Goal: Information Seeking & Learning: Learn about a topic

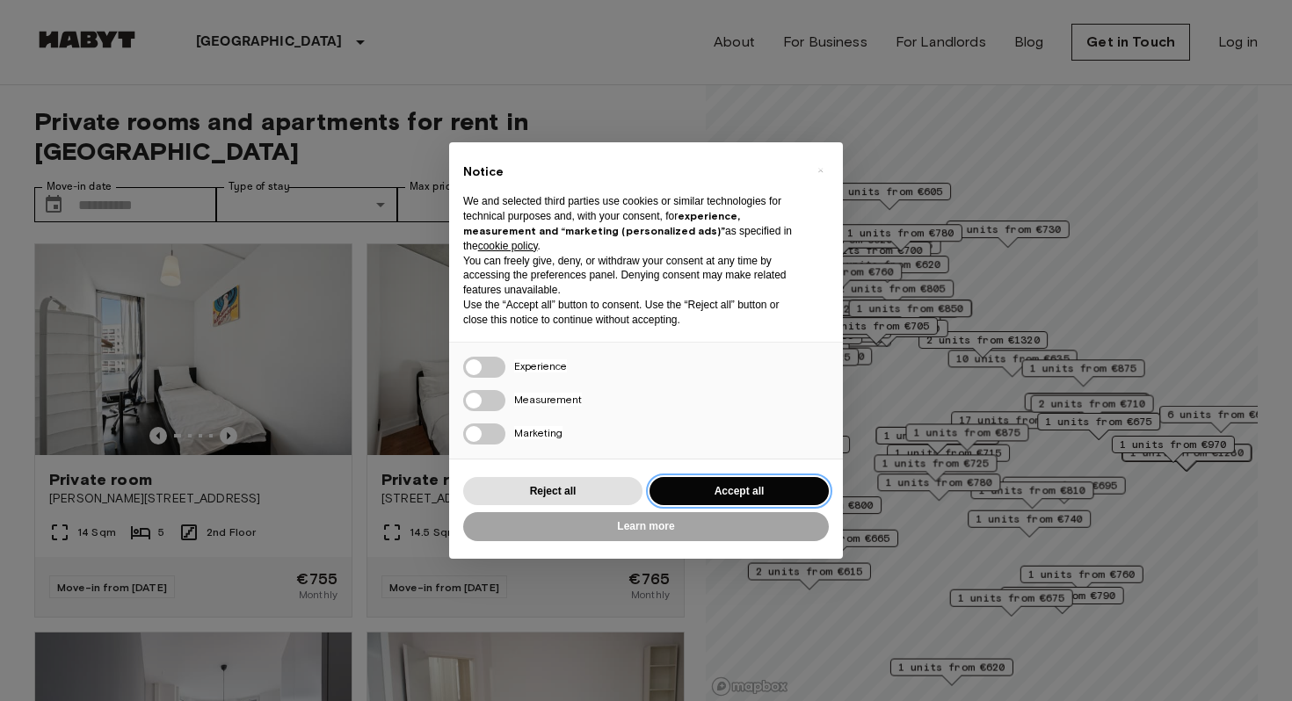
click at [721, 483] on button "Accept all" at bounding box center [738, 491] width 179 height 29
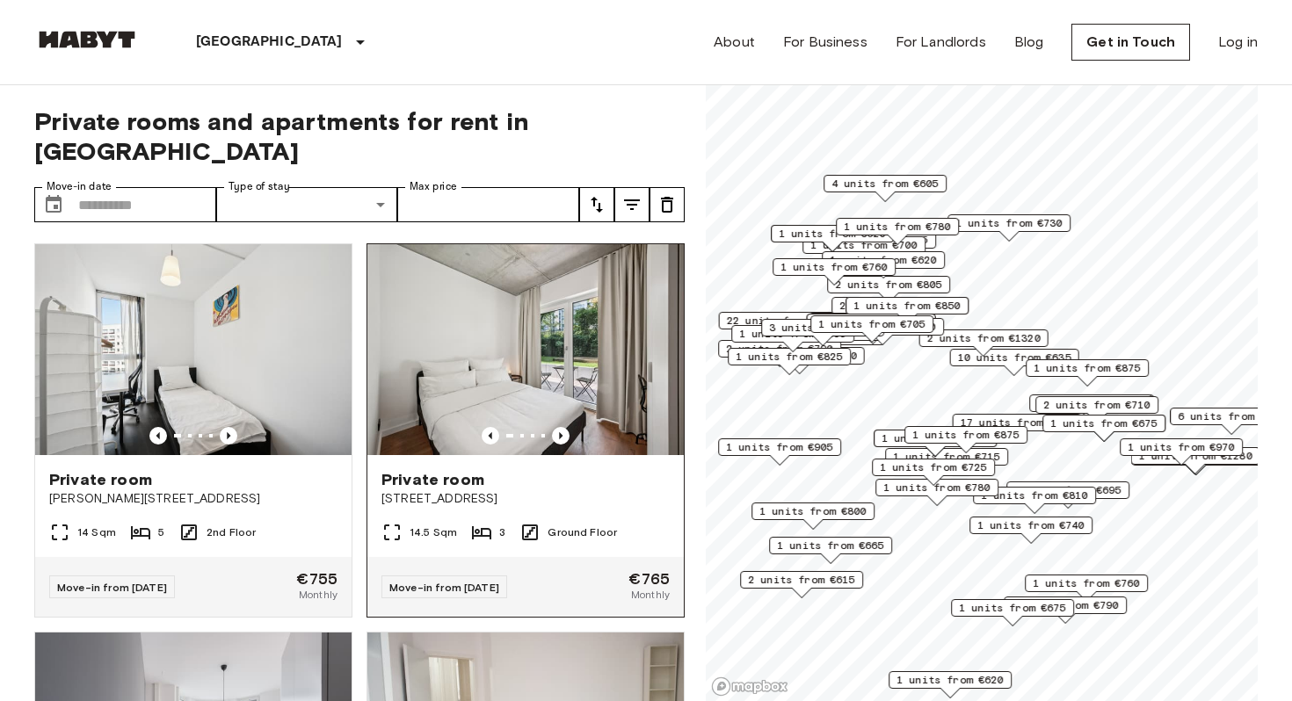
click at [557, 325] on img at bounding box center [525, 349] width 316 height 211
click at [1062, 525] on span "1 units from €740" at bounding box center [1030, 525] width 107 height 16
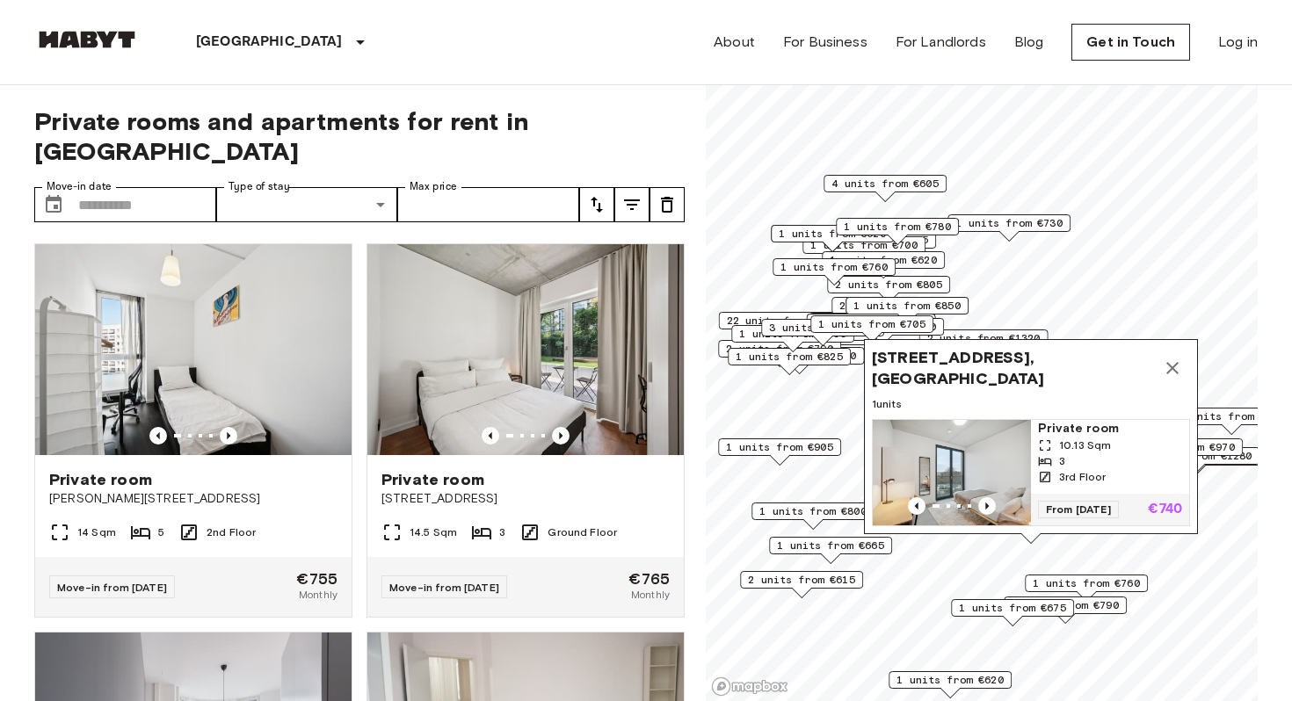
click at [971, 439] on img "Map marker" at bounding box center [951, 472] width 158 height 105
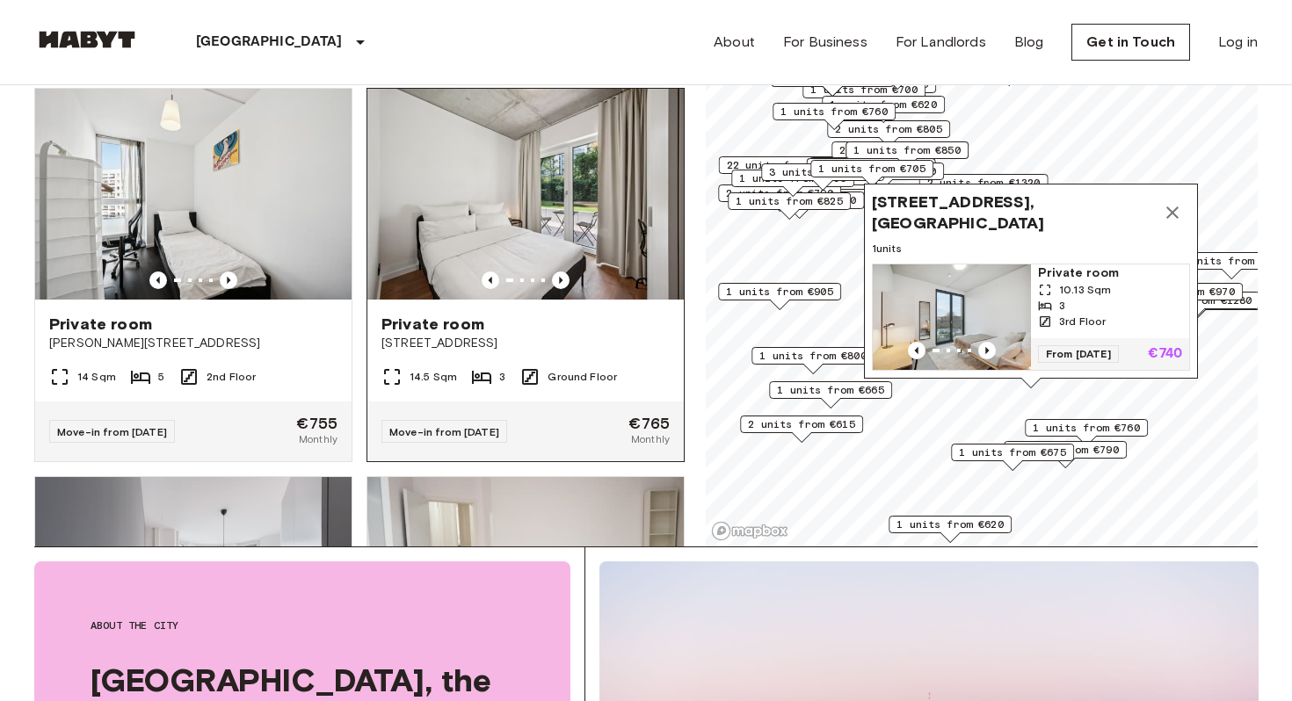
scroll to position [141, 0]
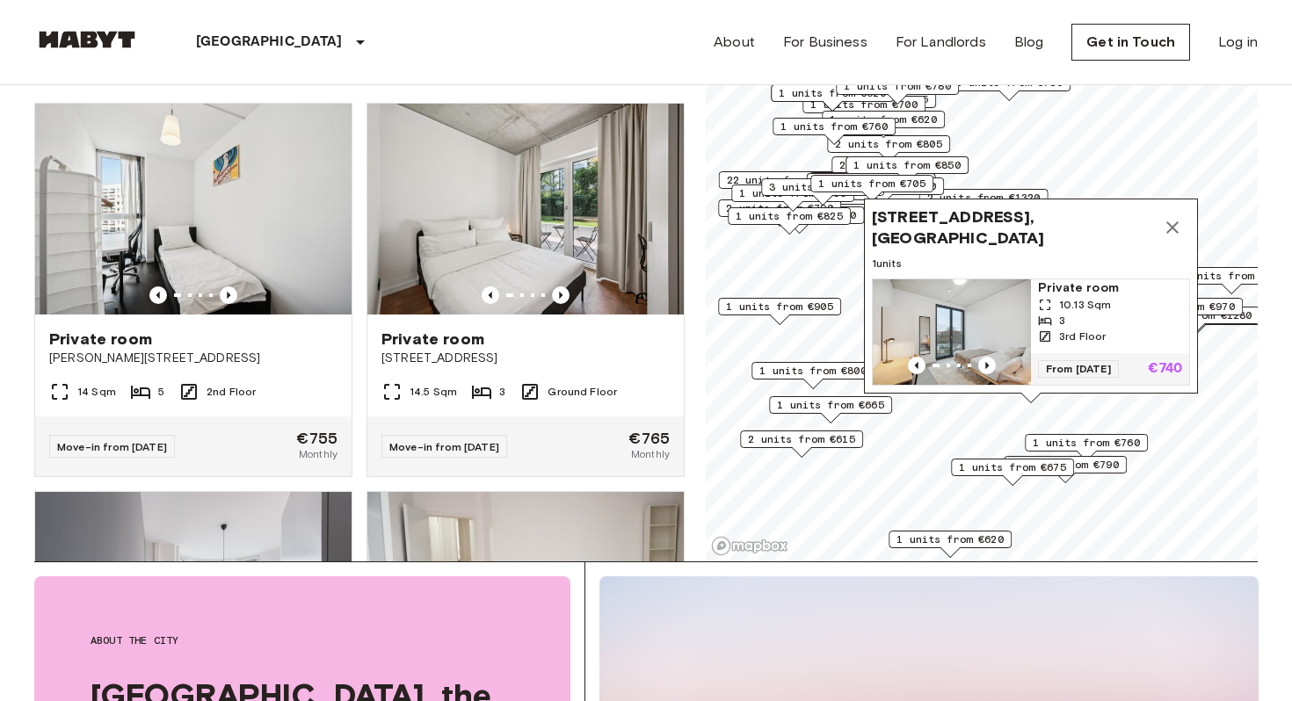
click at [1172, 218] on icon "Map marker" at bounding box center [1172, 227] width 21 height 21
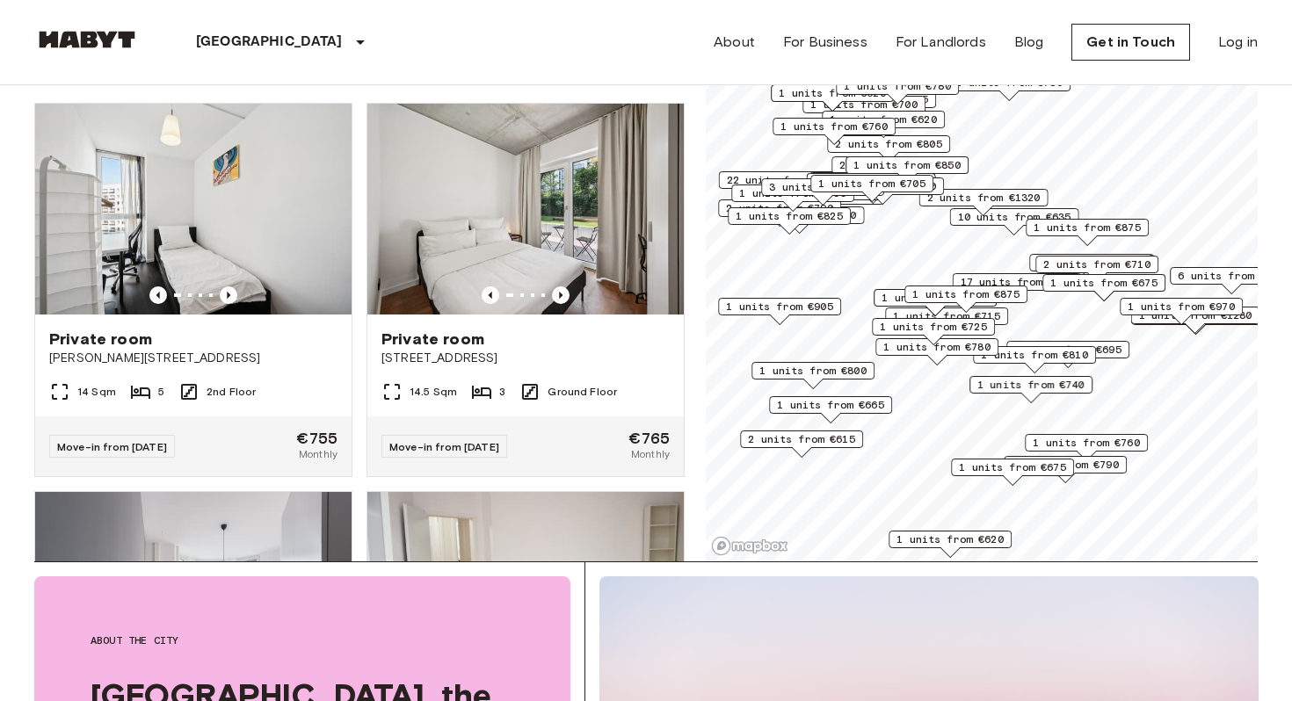
click at [1039, 358] on span "1 units from €810" at bounding box center [1034, 355] width 107 height 16
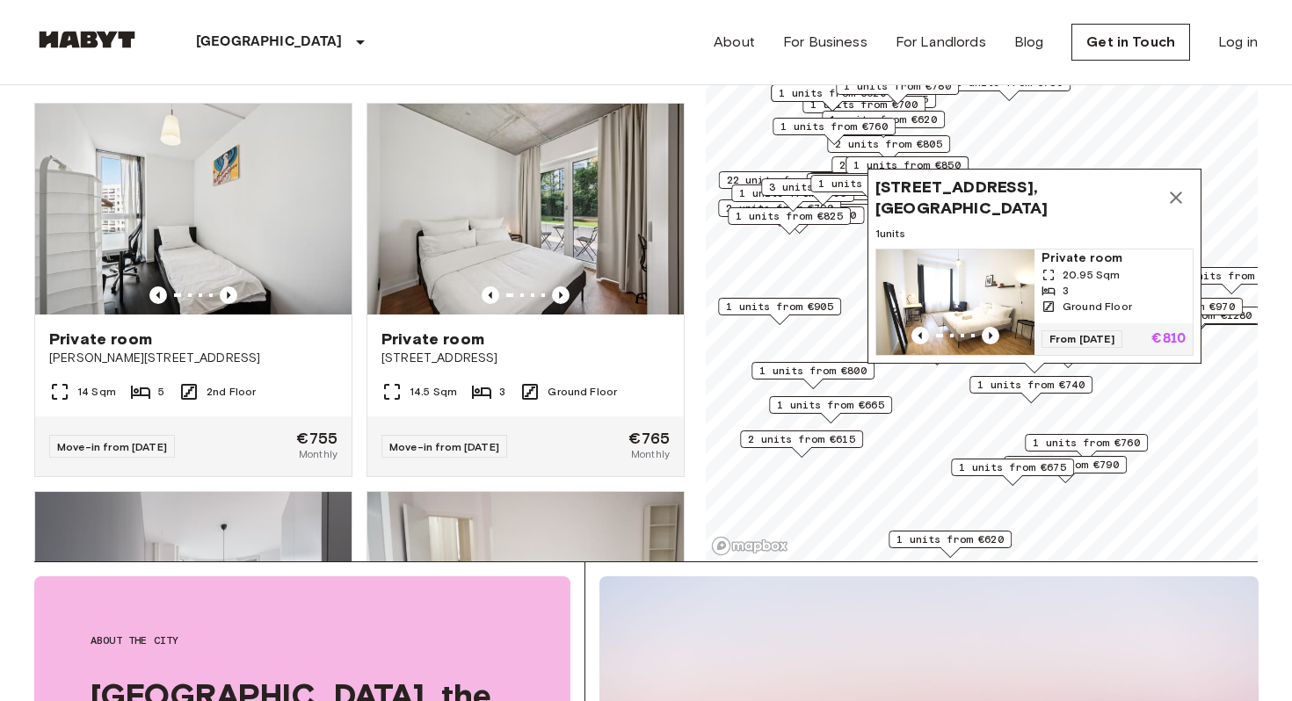
click at [958, 280] on img "Map marker" at bounding box center [955, 302] width 158 height 105
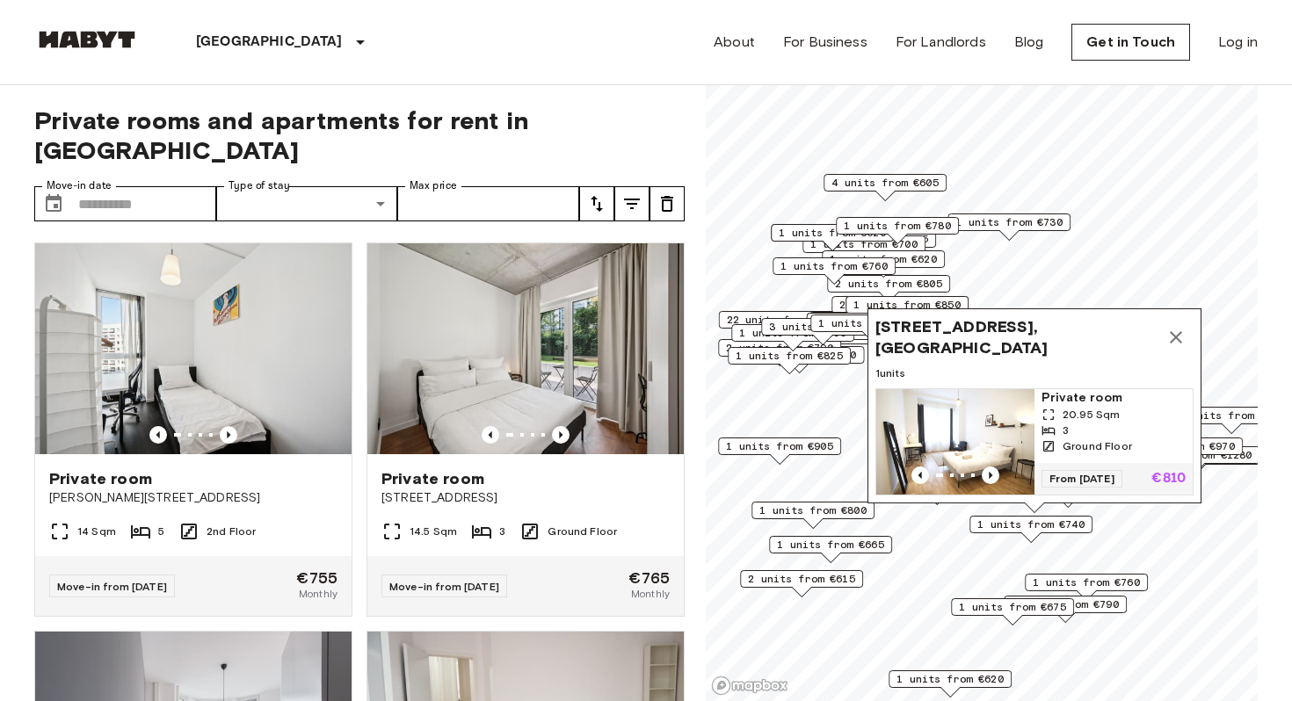
scroll to position [0, 0]
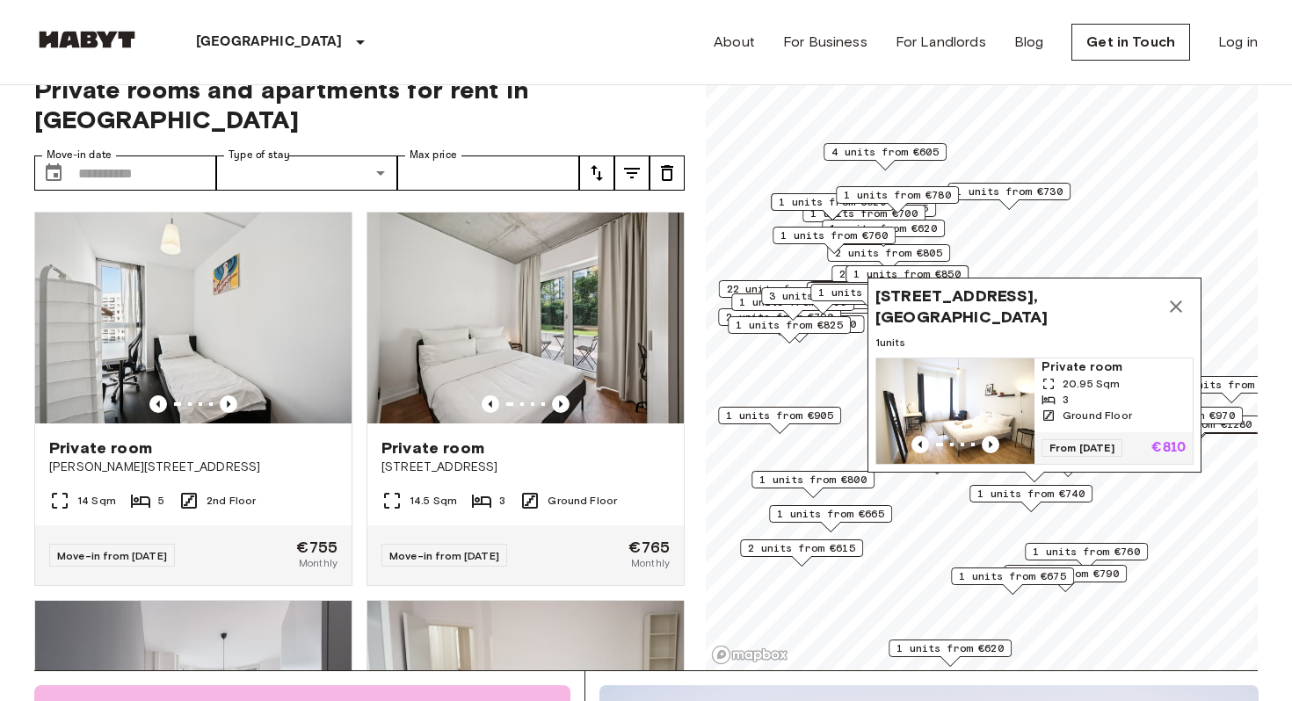
scroll to position [35, 0]
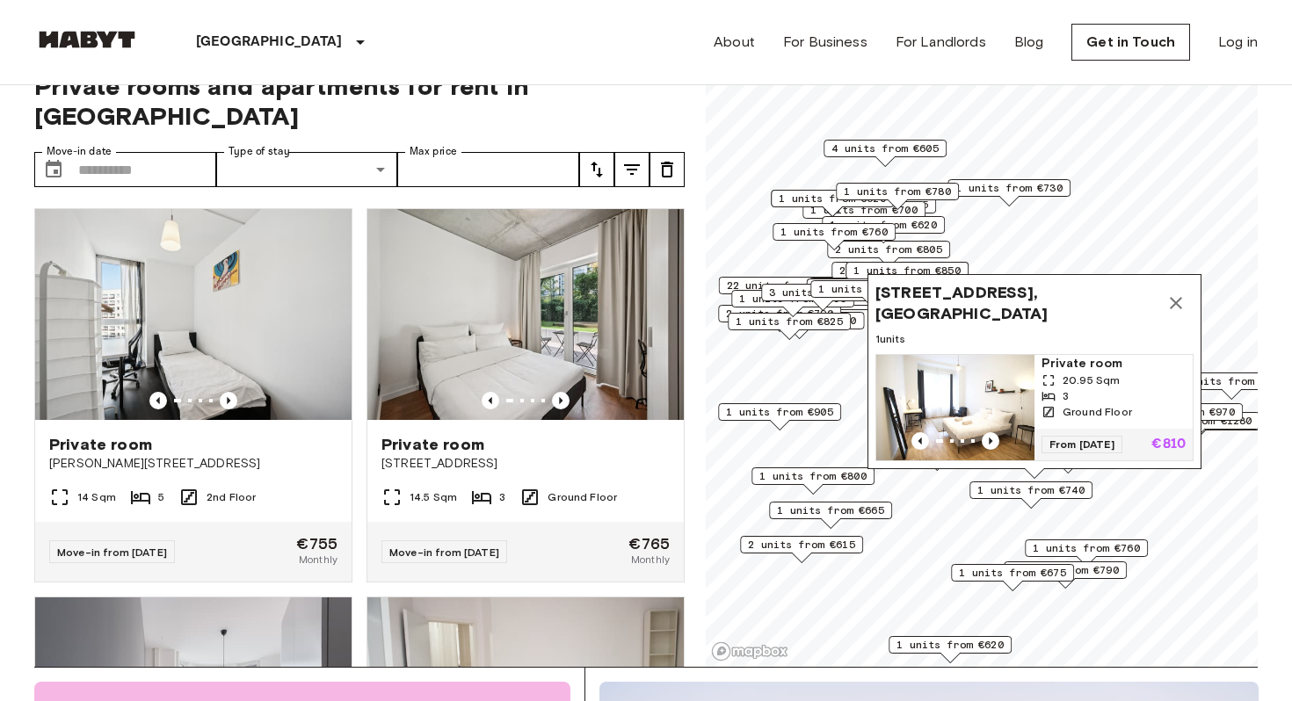
click at [625, 159] on icon "tune" at bounding box center [631, 169] width 21 height 21
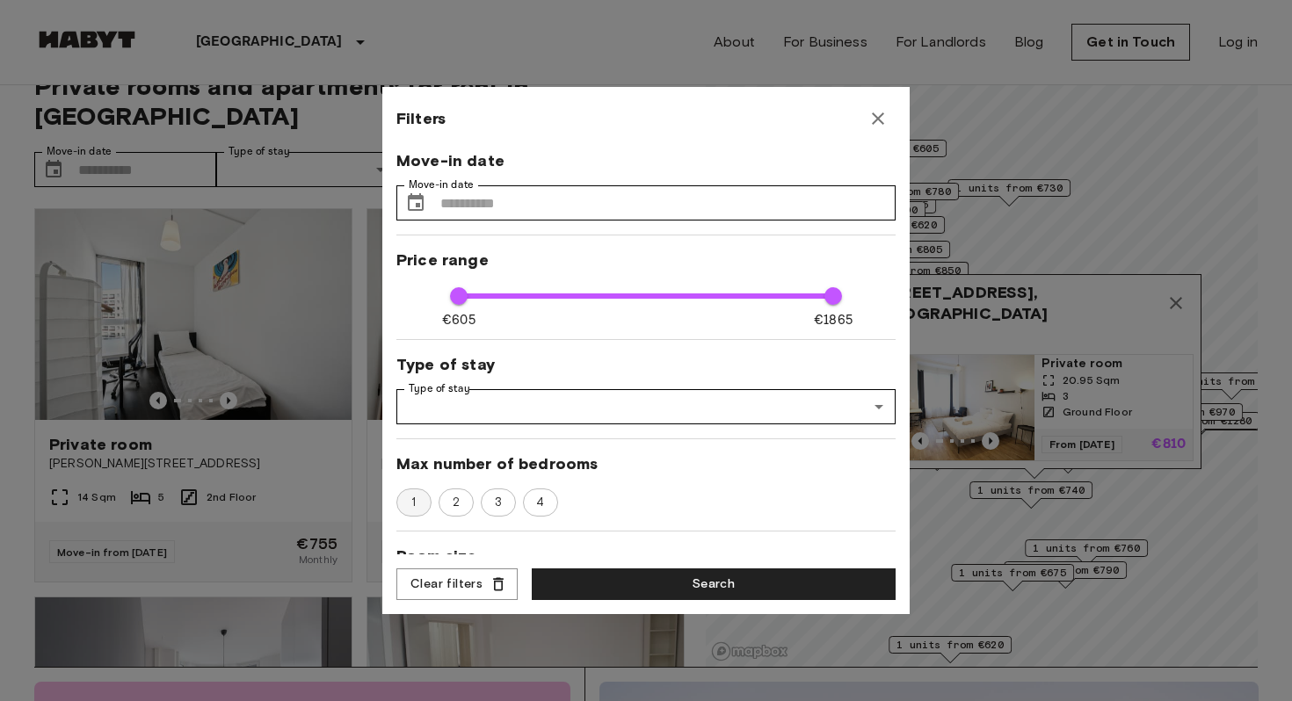
click at [420, 497] on span "1" at bounding box center [414, 503] width 24 height 18
type input "**"
click at [886, 473] on span "Max number of bedrooms" at bounding box center [645, 463] width 499 height 21
click at [891, 473] on span "Max number of bedrooms" at bounding box center [645, 463] width 499 height 21
click at [875, 115] on icon "button" at bounding box center [878, 118] width 12 height 12
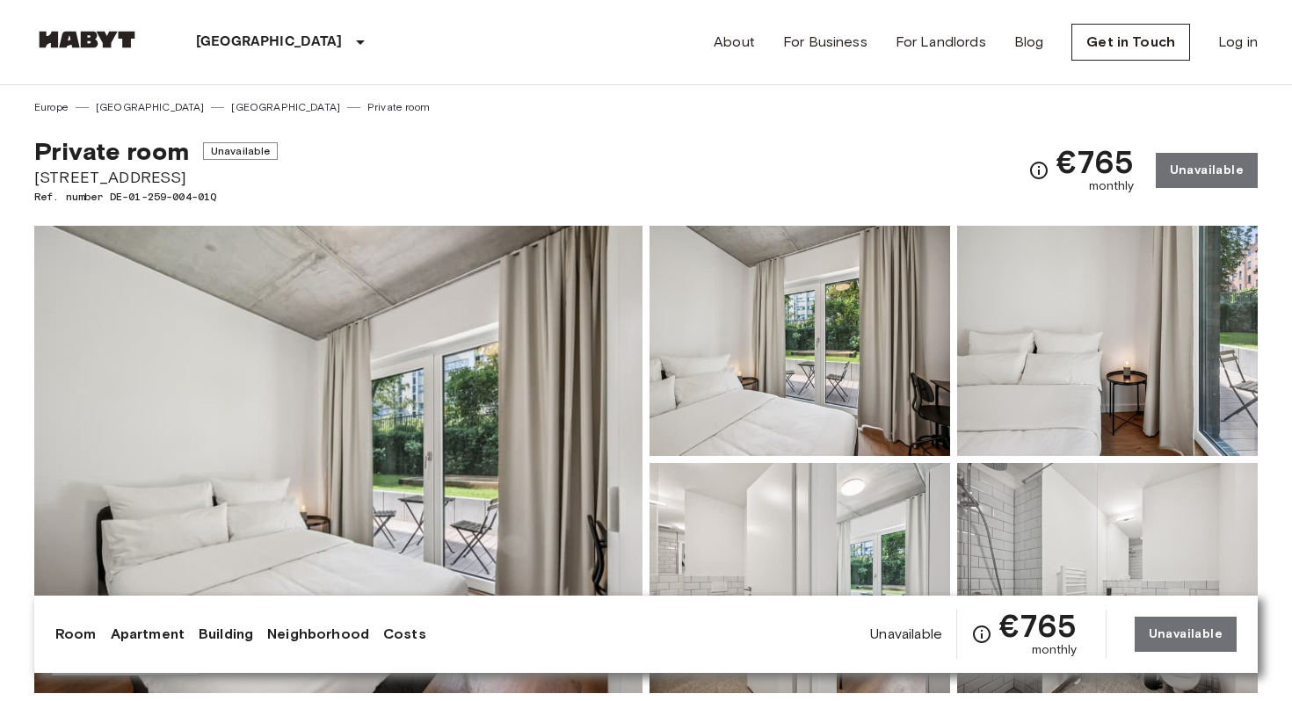
click at [1128, 369] on img at bounding box center [1107, 341] width 300 height 230
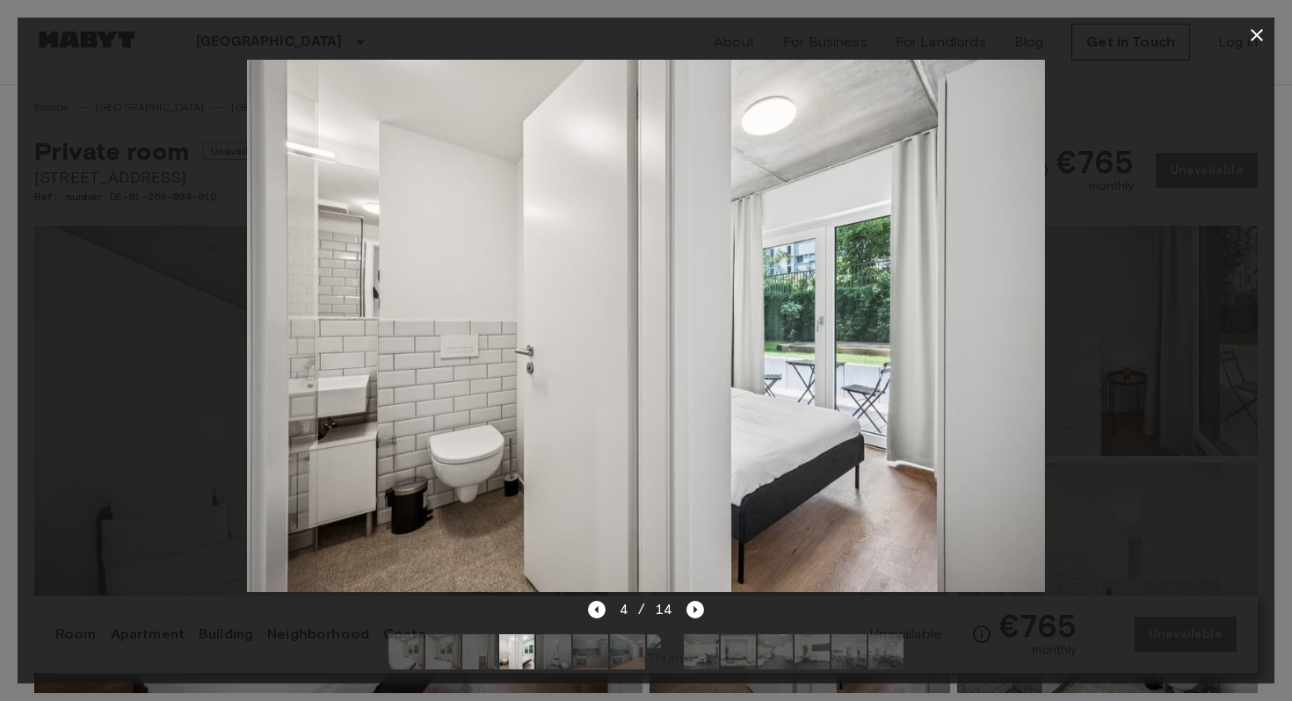
click at [1255, 37] on icon "button" at bounding box center [1256, 35] width 12 height 12
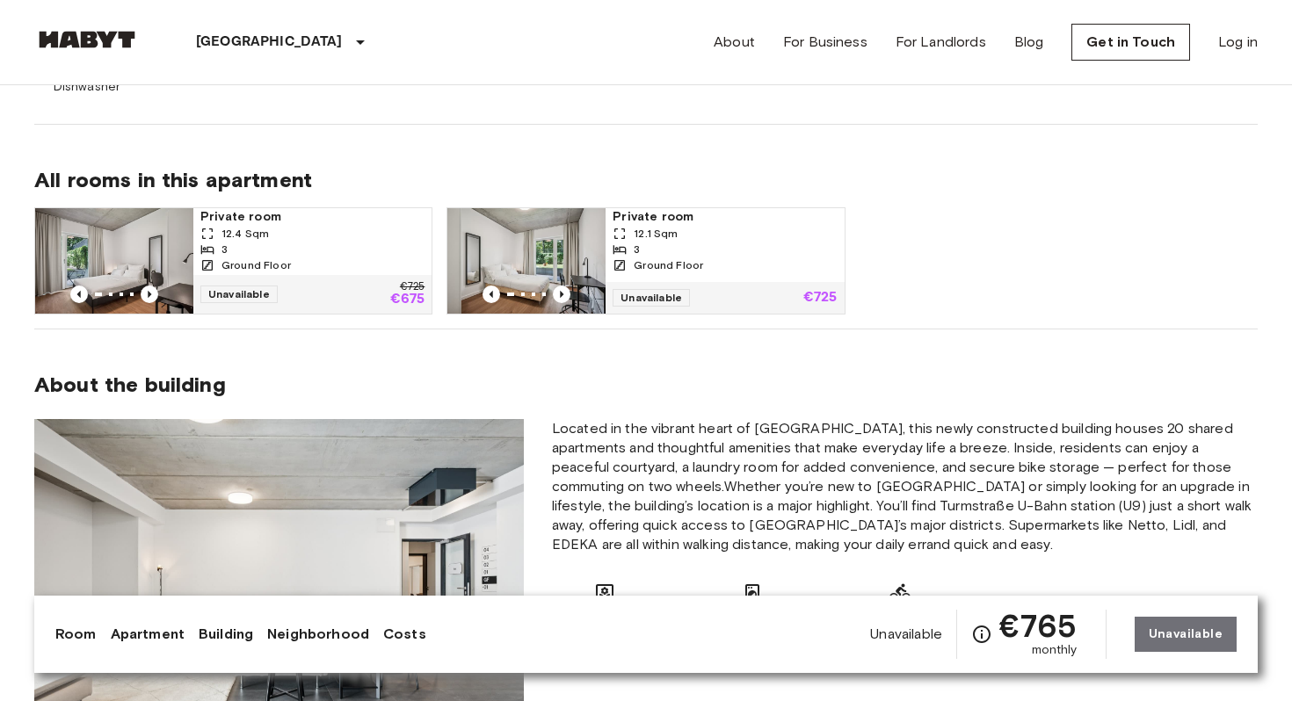
scroll to position [1265, 0]
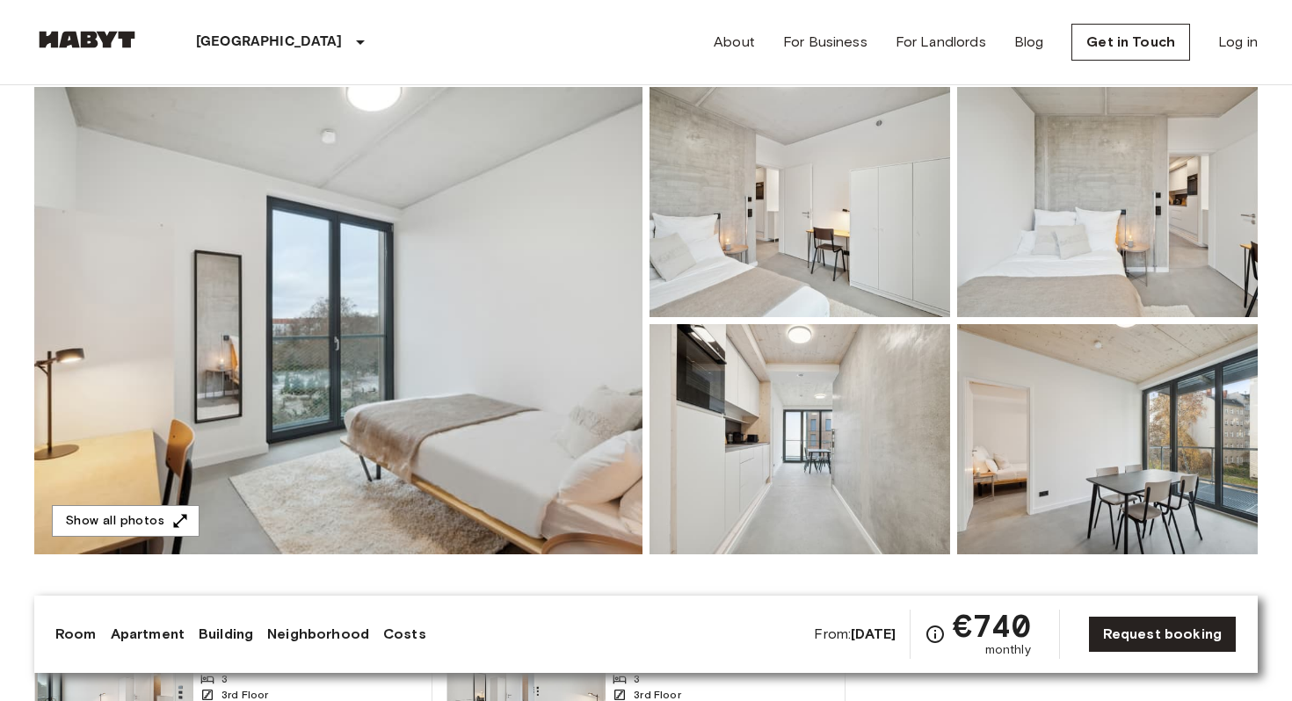
scroll to position [141, 0]
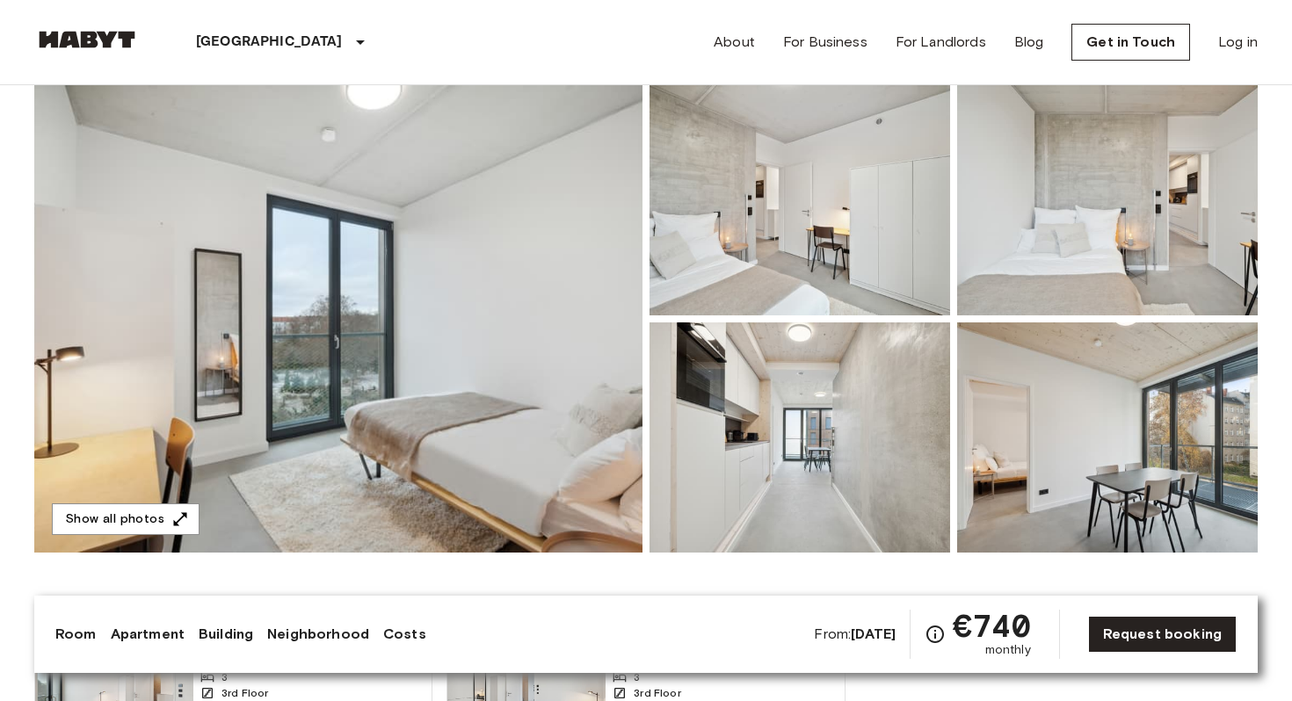
click at [335, 375] on img at bounding box center [338, 318] width 608 height 467
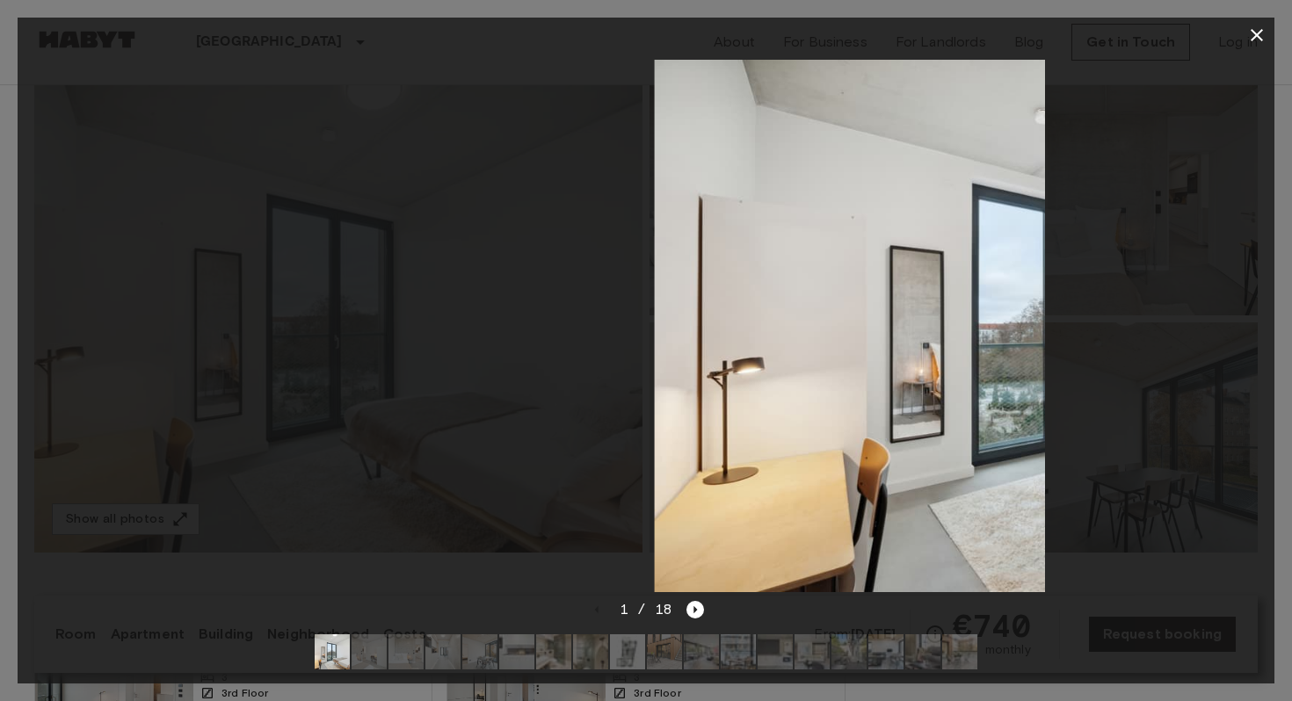
drag, startPoint x: 335, startPoint y: 375, endPoint x: 756, endPoint y: 254, distance: 438.0
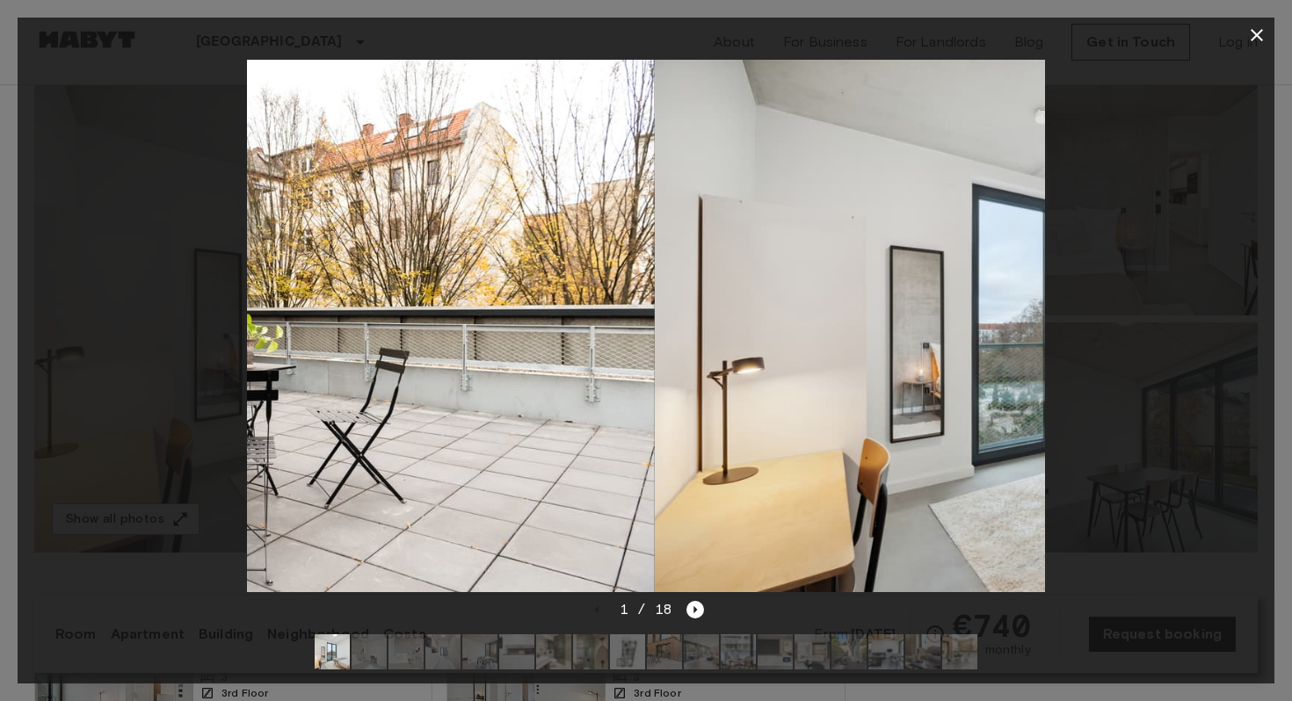
click at [756, 254] on img at bounding box center [1054, 326] width 799 height 532
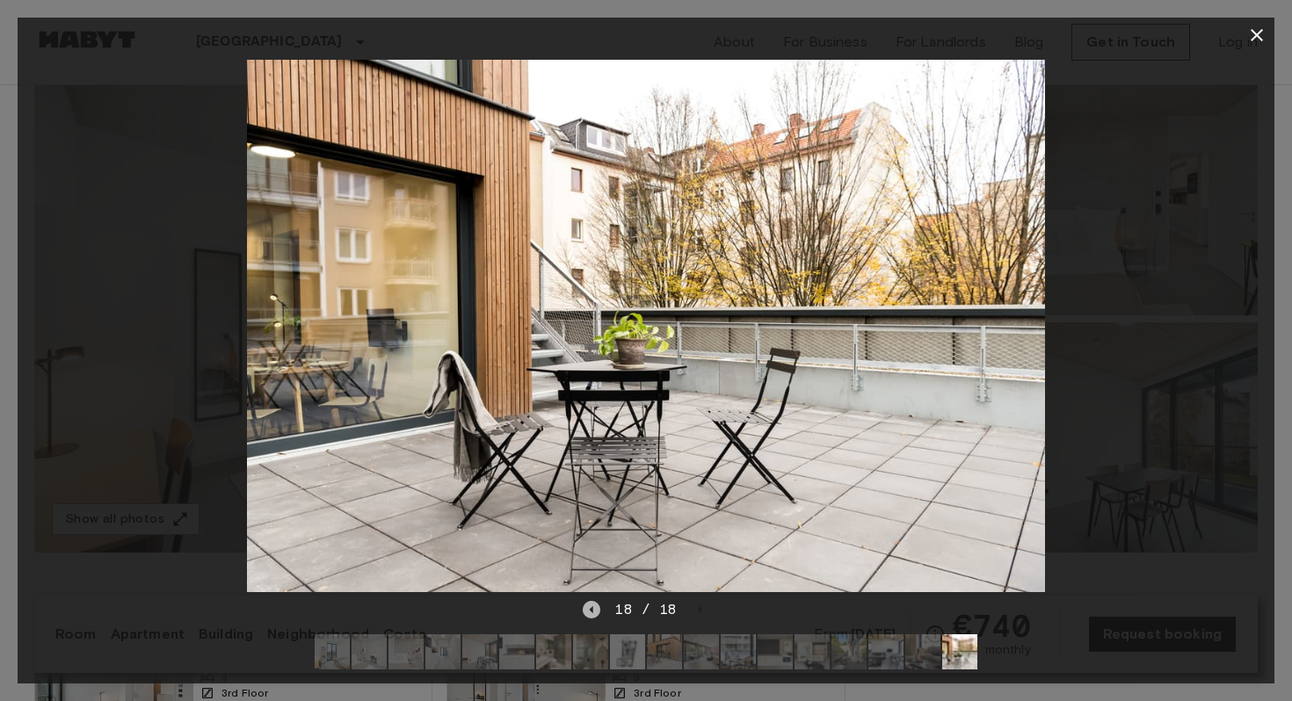
click at [591, 612] on icon "Previous image" at bounding box center [592, 610] width 18 height 18
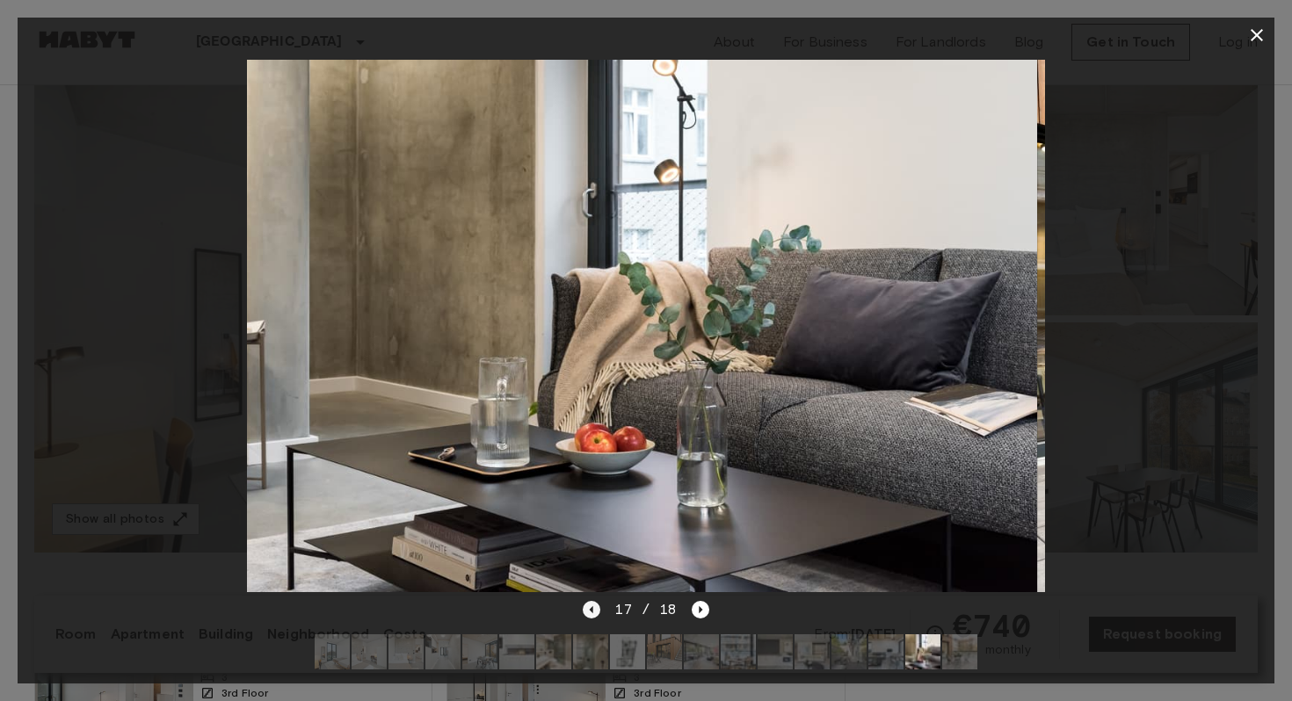
click at [591, 612] on icon "Previous image" at bounding box center [592, 610] width 18 height 18
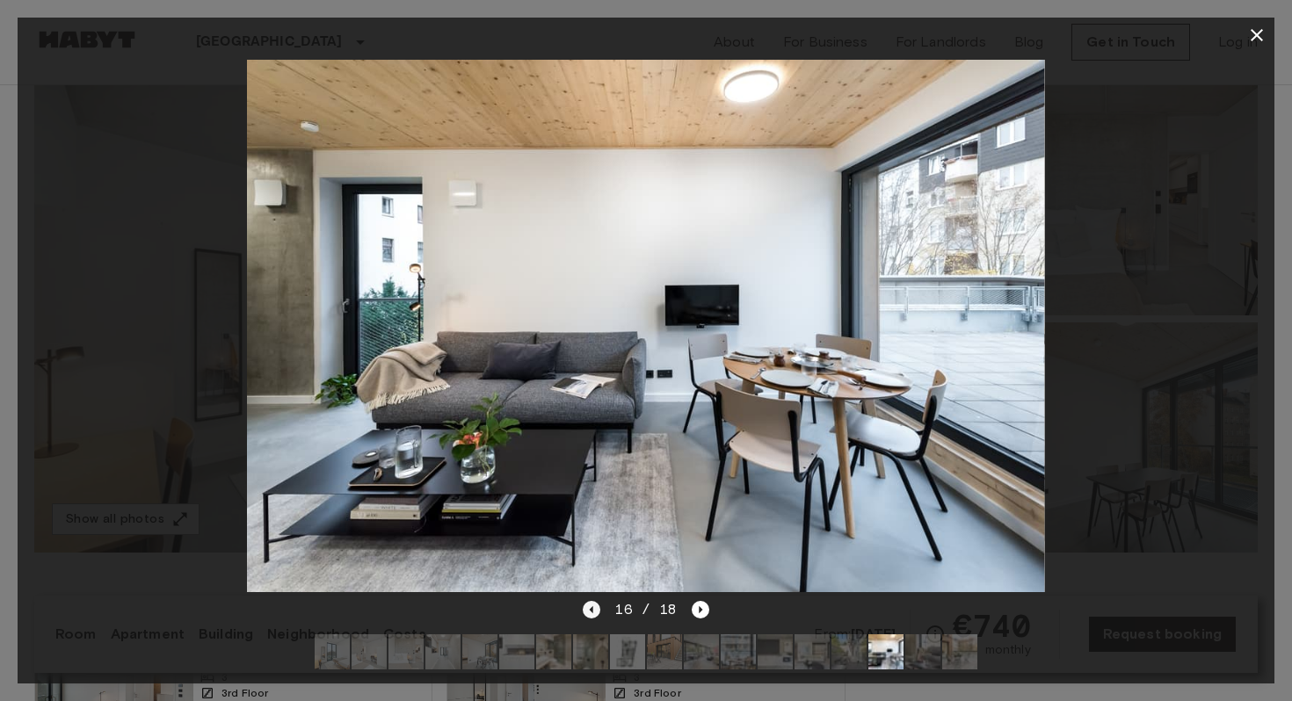
click at [591, 611] on icon "Previous image" at bounding box center [592, 610] width 18 height 18
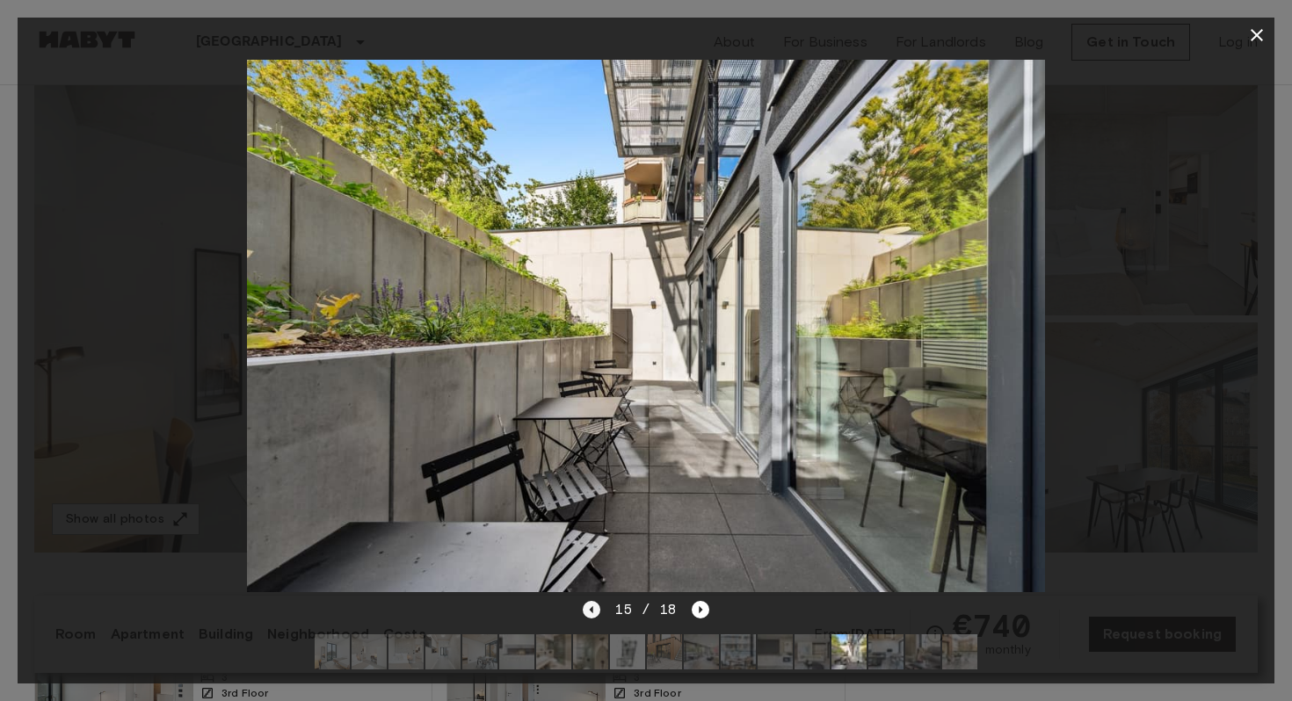
click at [591, 611] on icon "Previous image" at bounding box center [592, 610] width 18 height 18
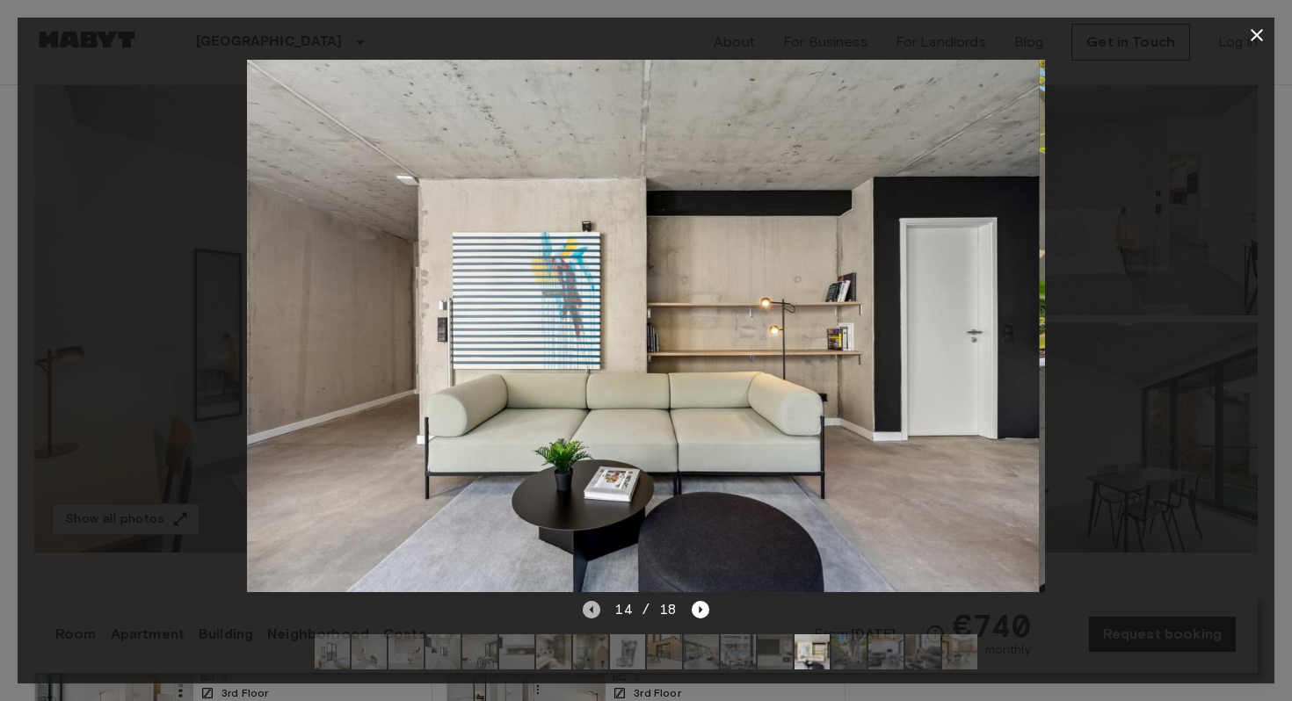
click at [591, 611] on icon "Previous image" at bounding box center [592, 610] width 18 height 18
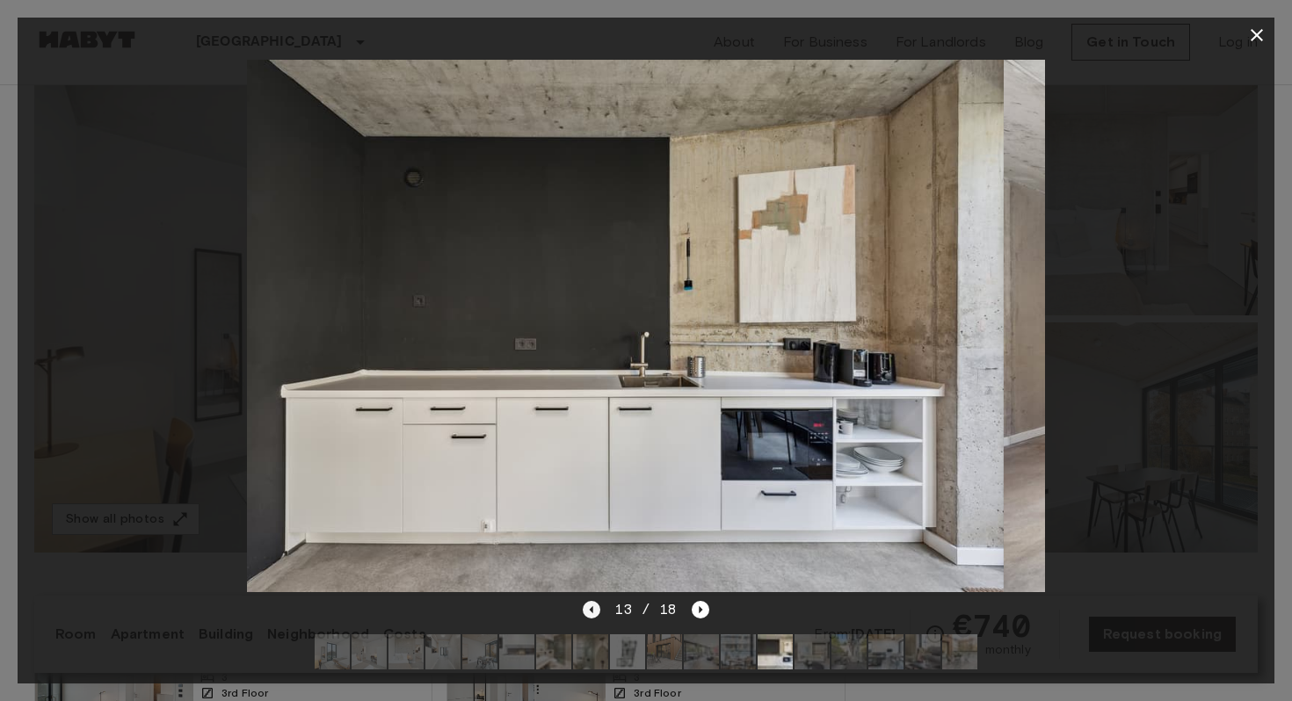
click at [591, 611] on icon "Previous image" at bounding box center [592, 610] width 18 height 18
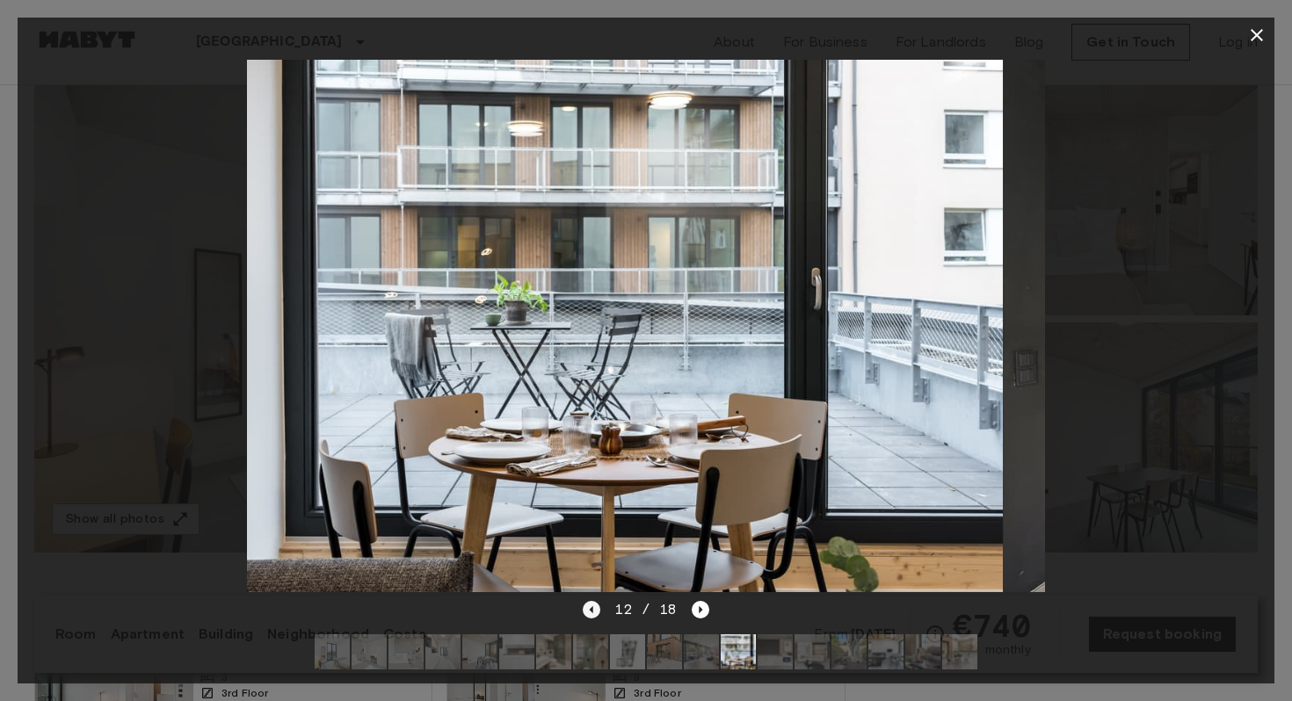
click at [591, 611] on icon "Previous image" at bounding box center [592, 610] width 18 height 18
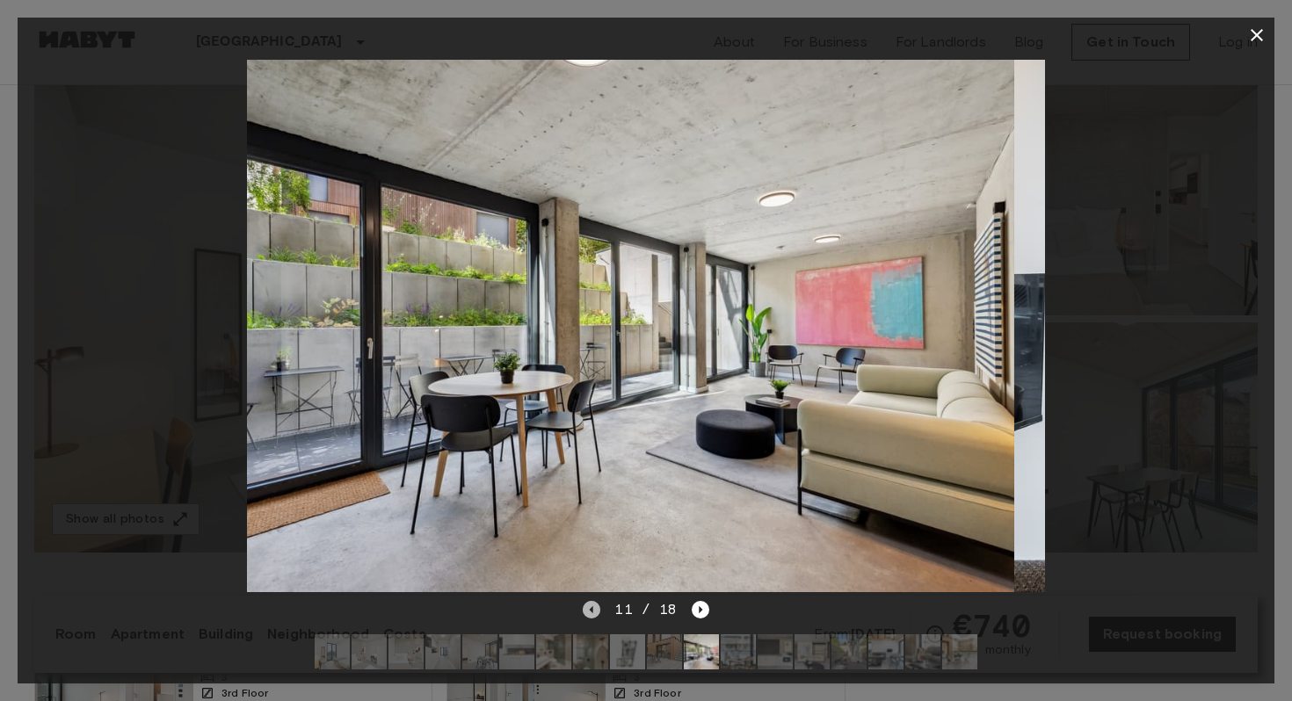
click at [591, 611] on icon "Previous image" at bounding box center [592, 610] width 18 height 18
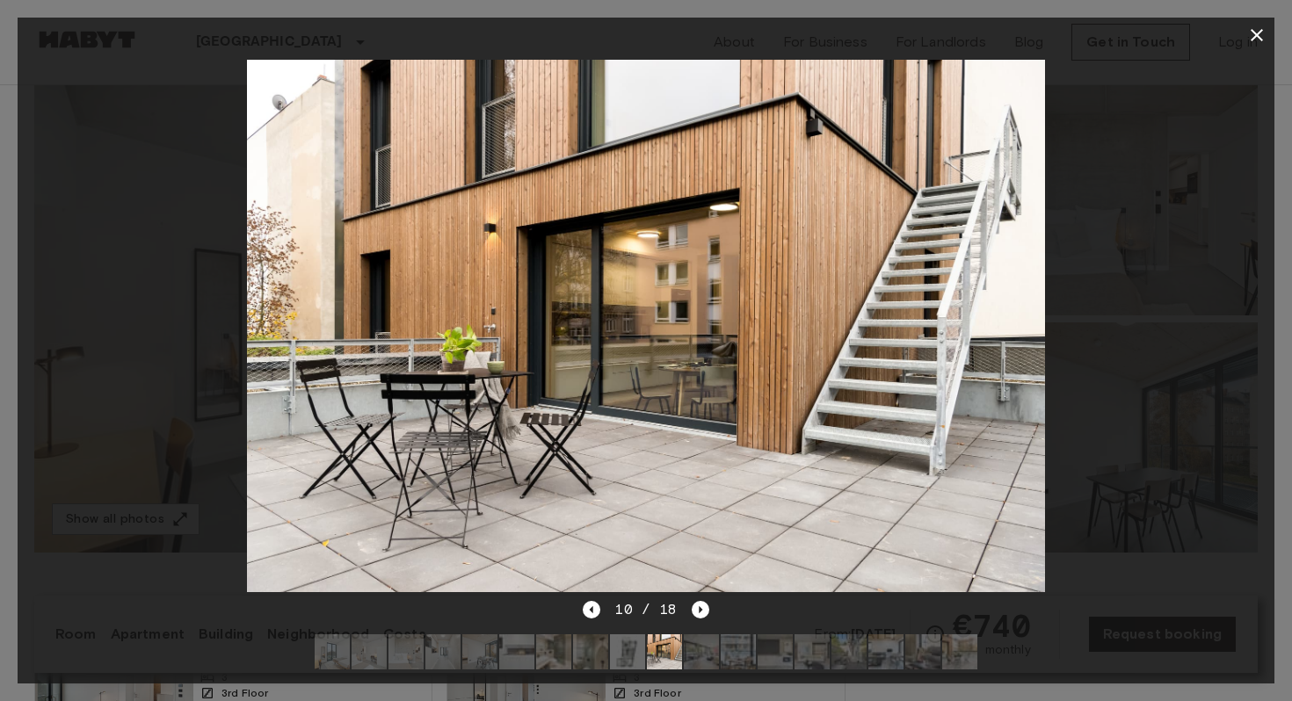
click at [1258, 33] on icon "button" at bounding box center [1256, 35] width 12 height 12
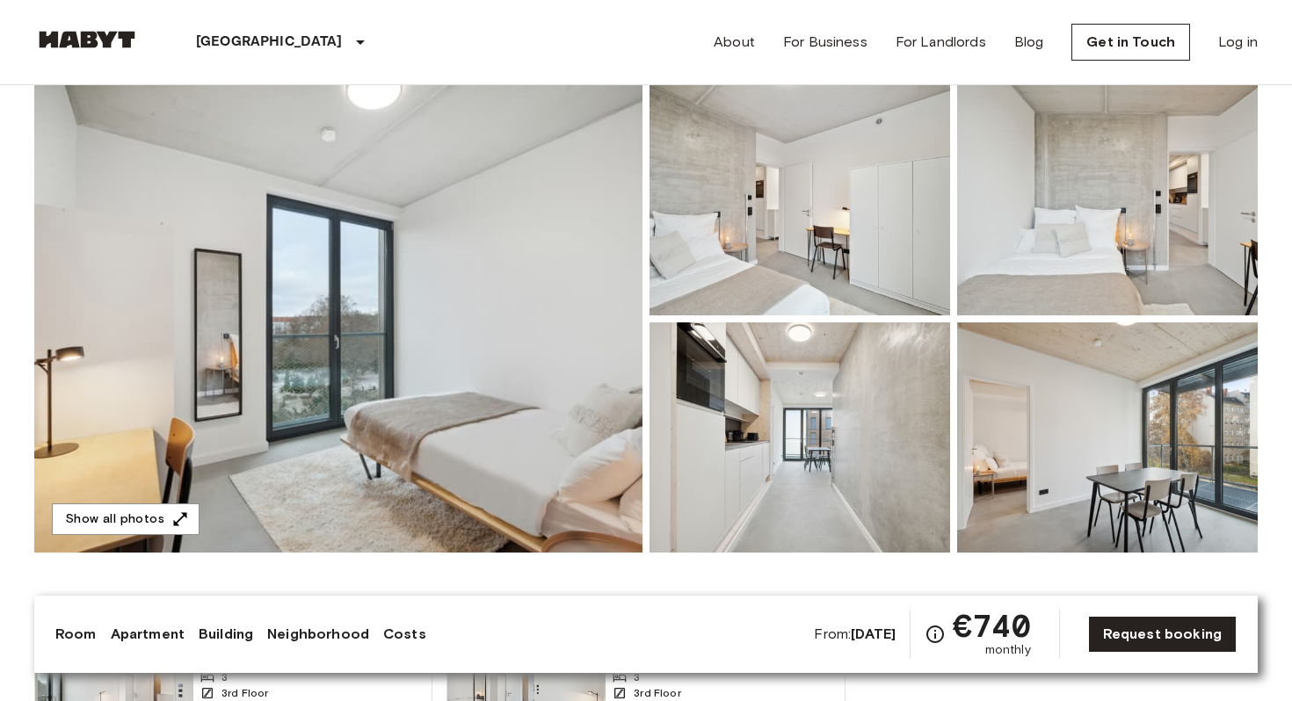
click at [775, 435] on img at bounding box center [799, 437] width 300 height 230
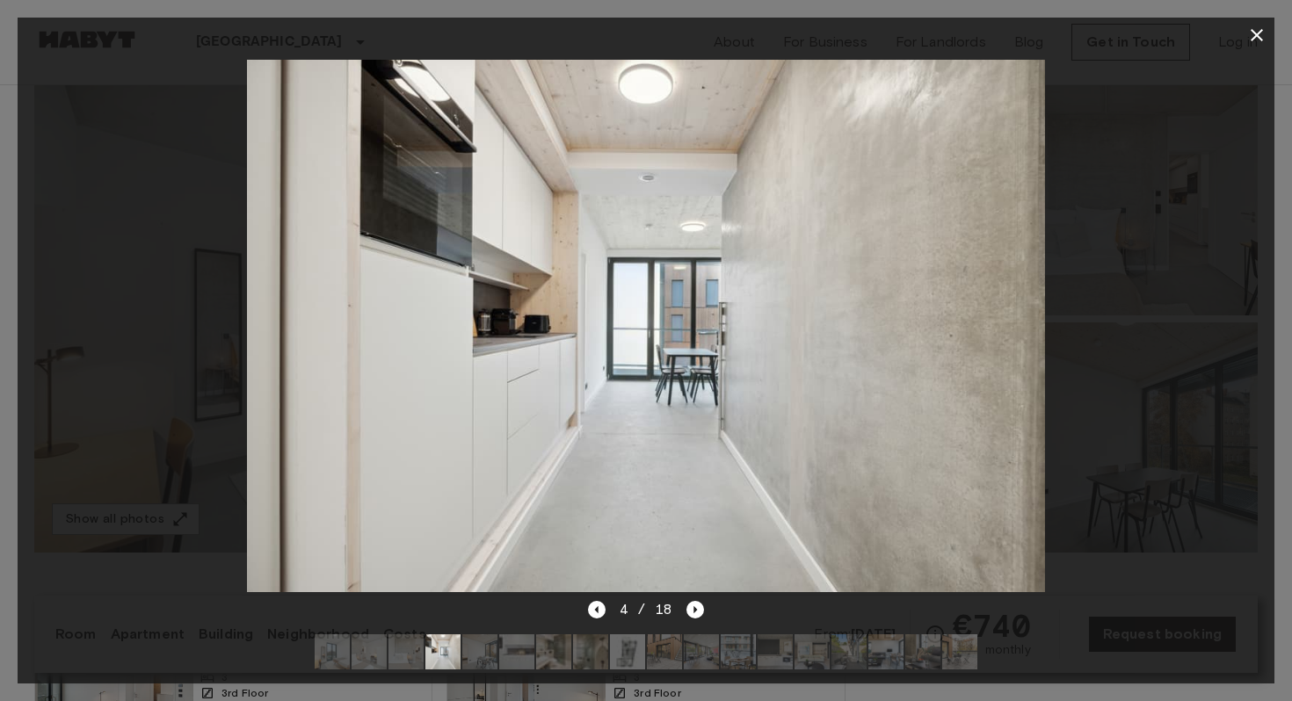
click at [606, 609] on div "4 / 18" at bounding box center [646, 609] width 117 height 21
click at [598, 609] on icon "Previous image" at bounding box center [597, 610] width 18 height 18
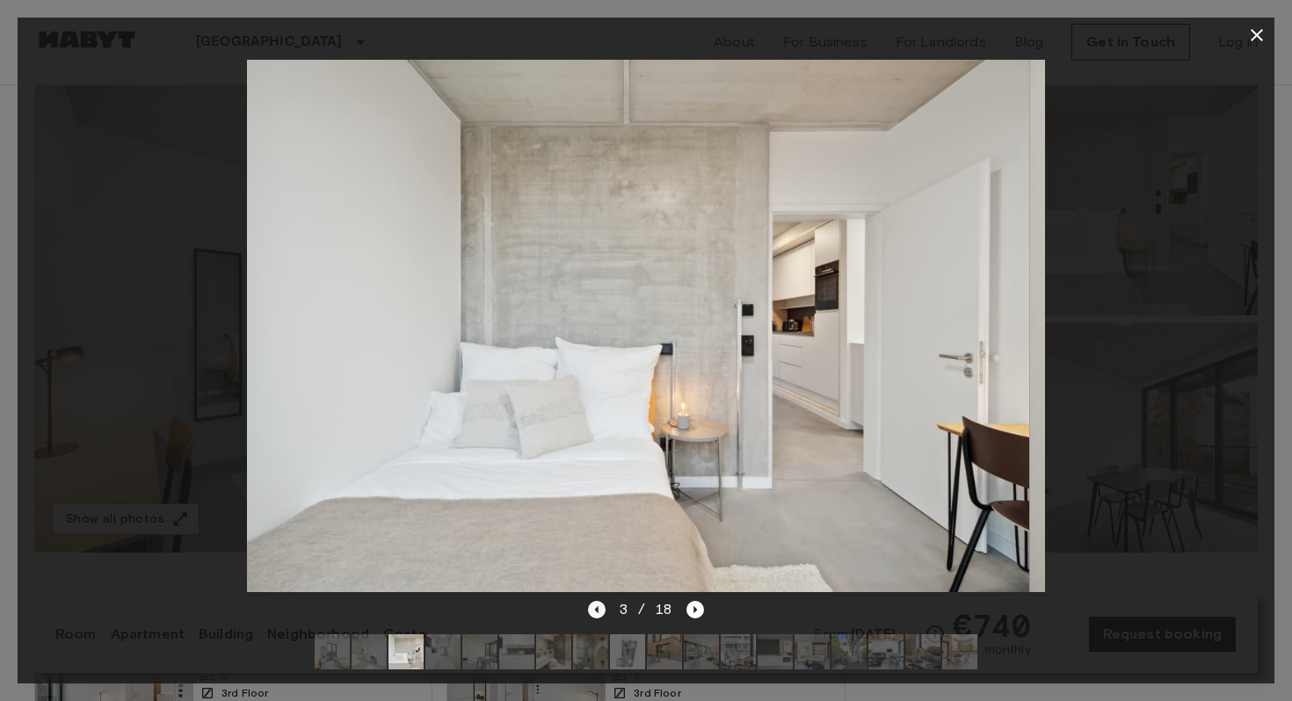
click at [598, 609] on icon "Previous image" at bounding box center [597, 610] width 18 height 18
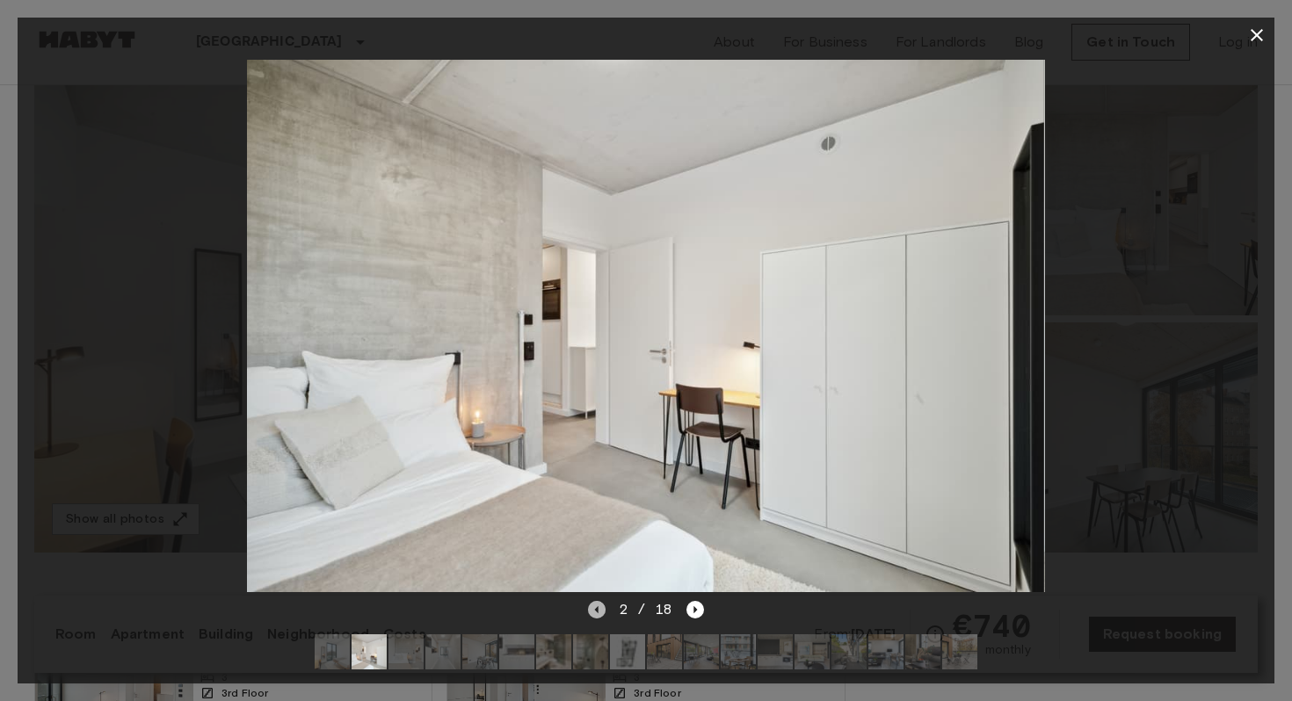
click at [598, 609] on icon "Previous image" at bounding box center [597, 610] width 18 height 18
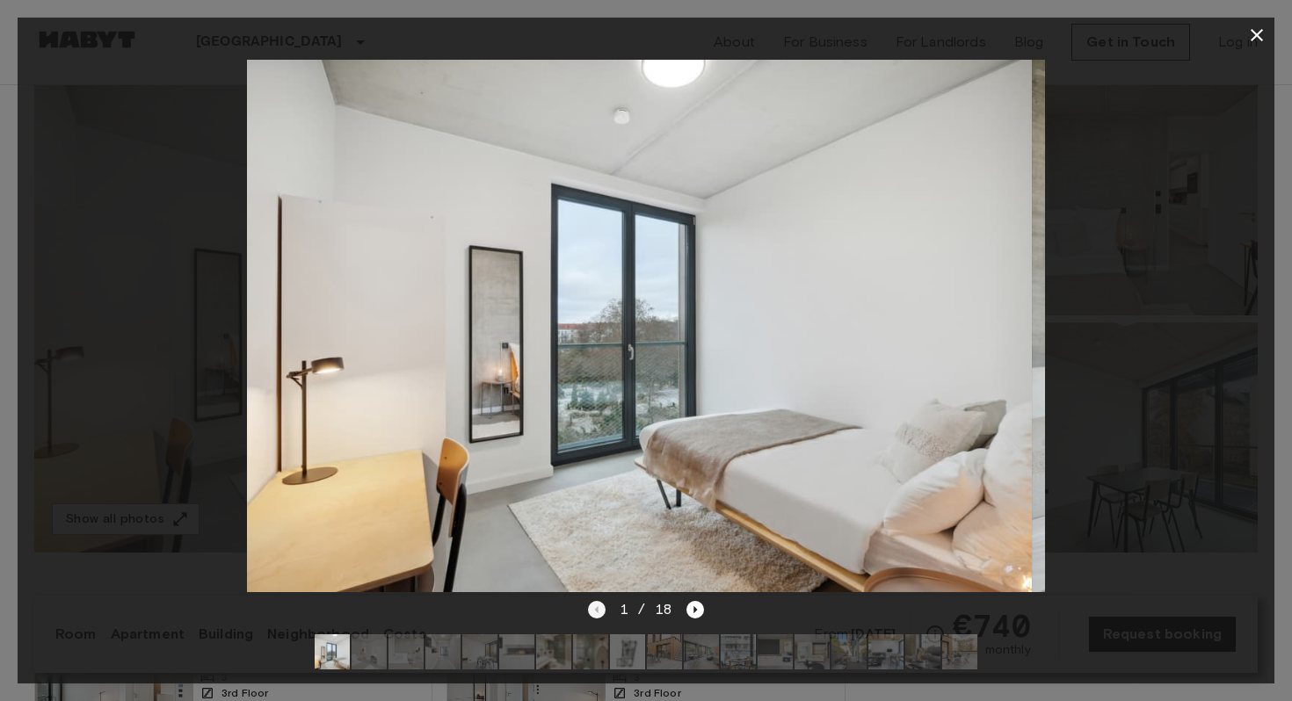
click at [598, 609] on div "1 / 18" at bounding box center [646, 609] width 117 height 21
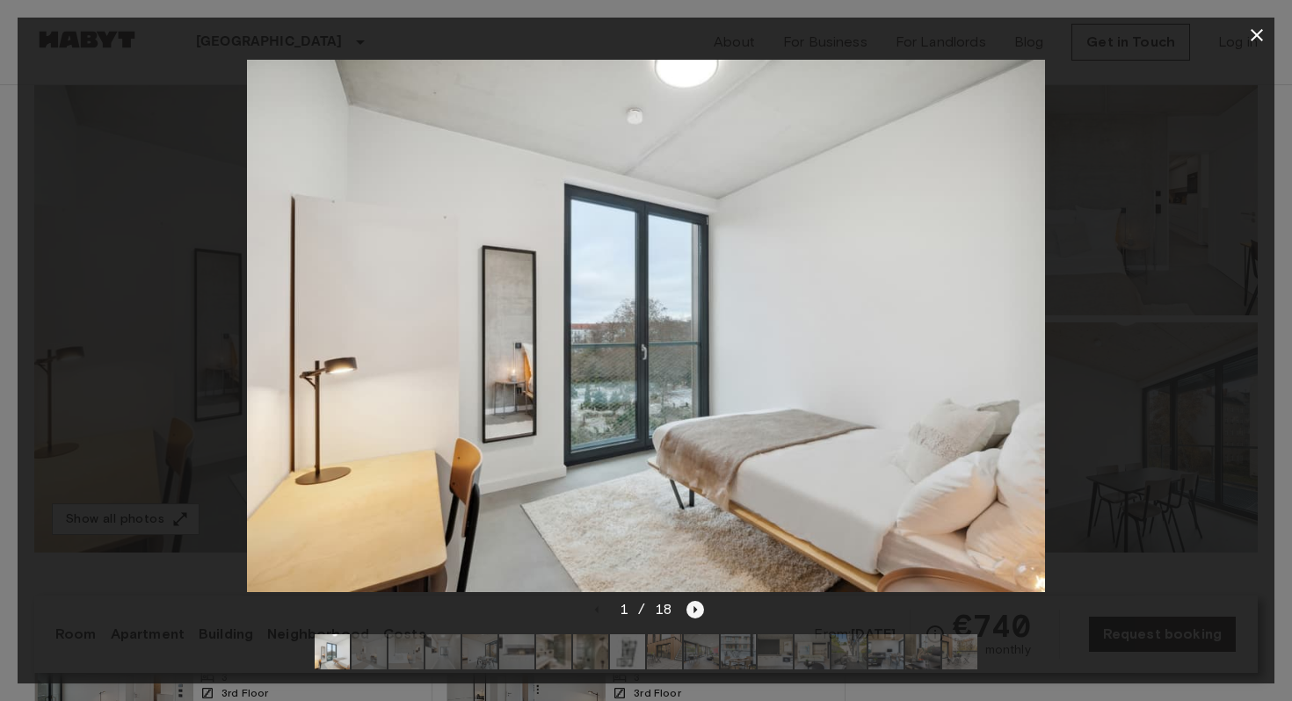
click at [699, 611] on icon "Next image" at bounding box center [695, 610] width 18 height 18
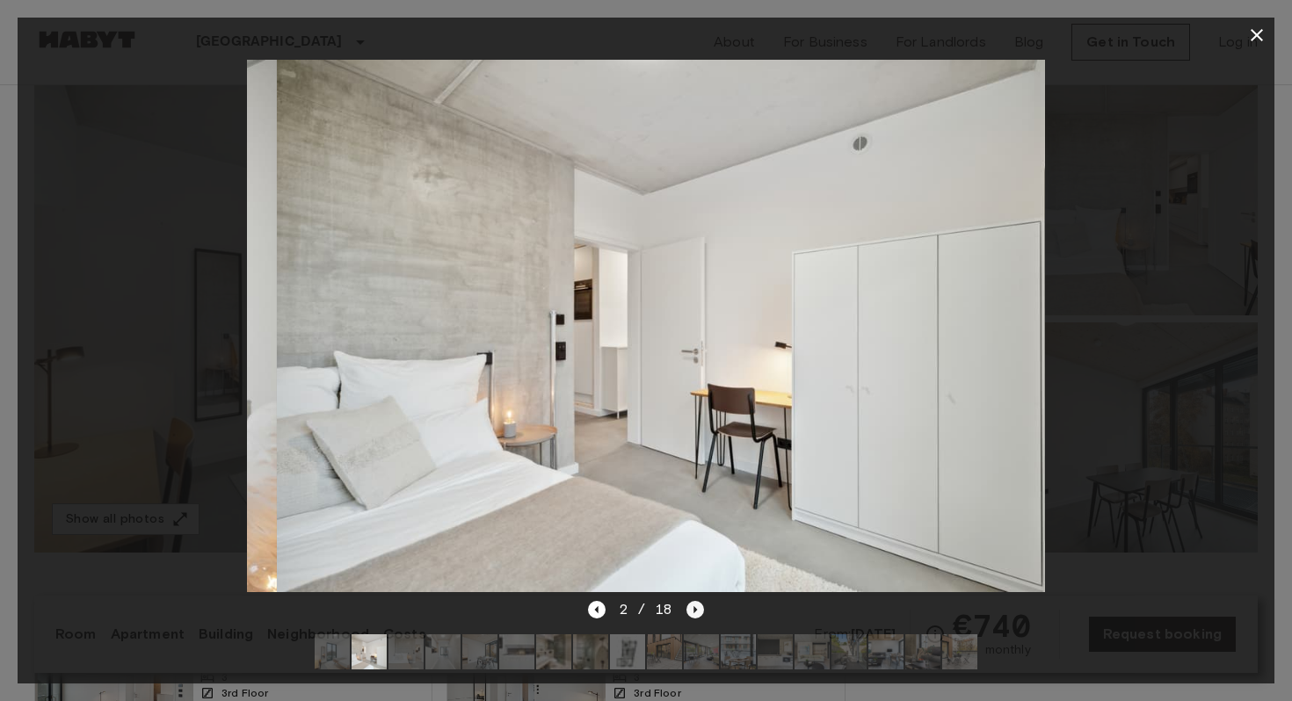
click at [699, 612] on icon "Next image" at bounding box center [695, 610] width 18 height 18
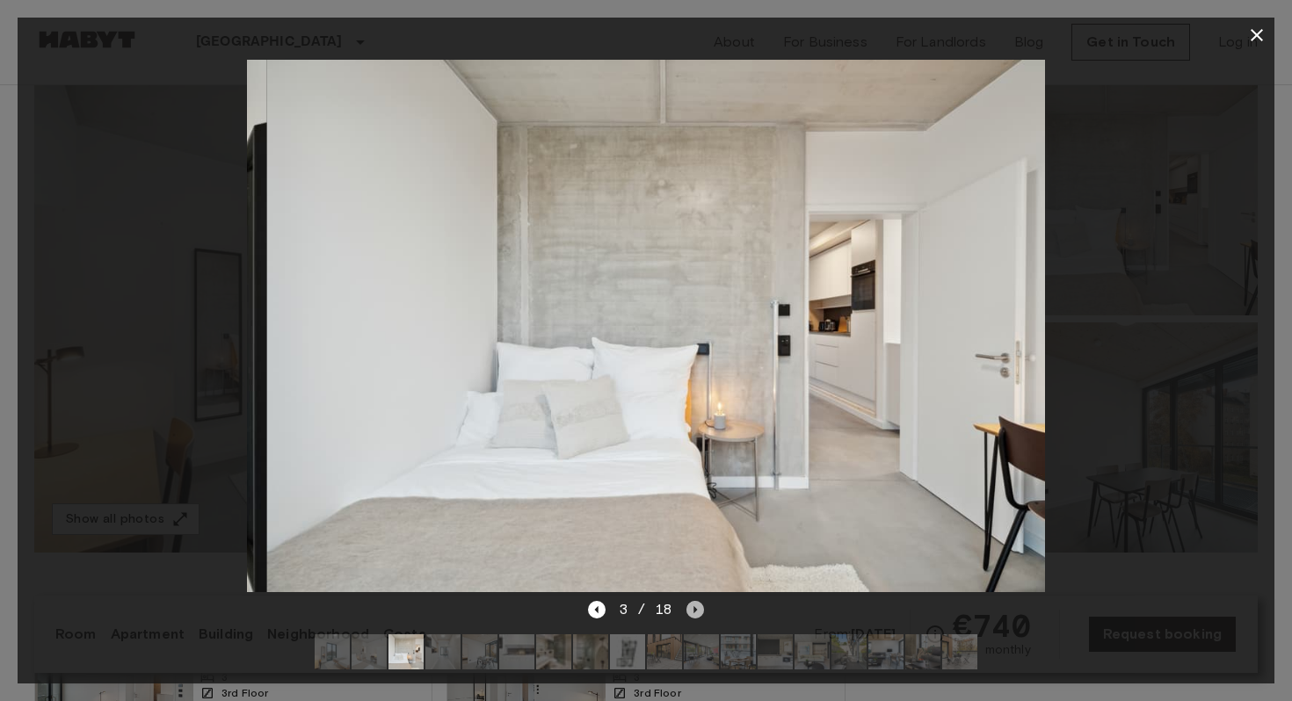
click at [699, 612] on icon "Next image" at bounding box center [695, 610] width 18 height 18
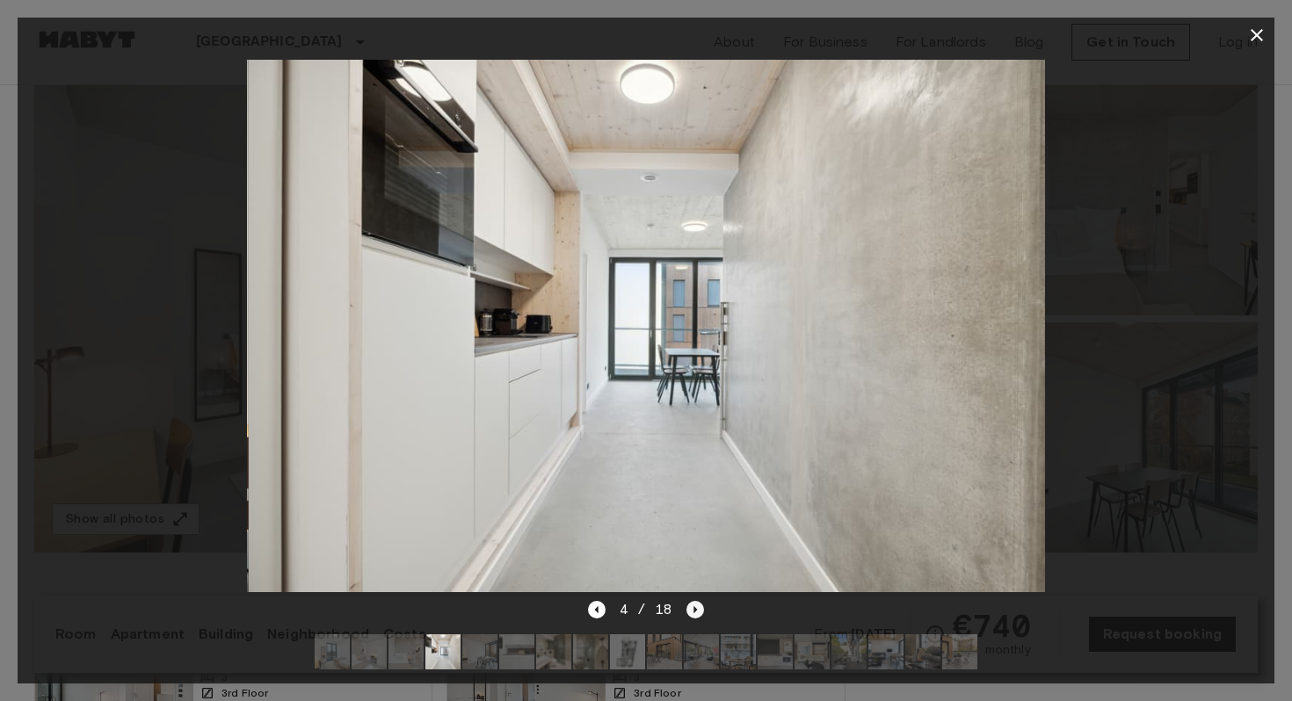
click at [699, 612] on icon "Next image" at bounding box center [695, 610] width 18 height 18
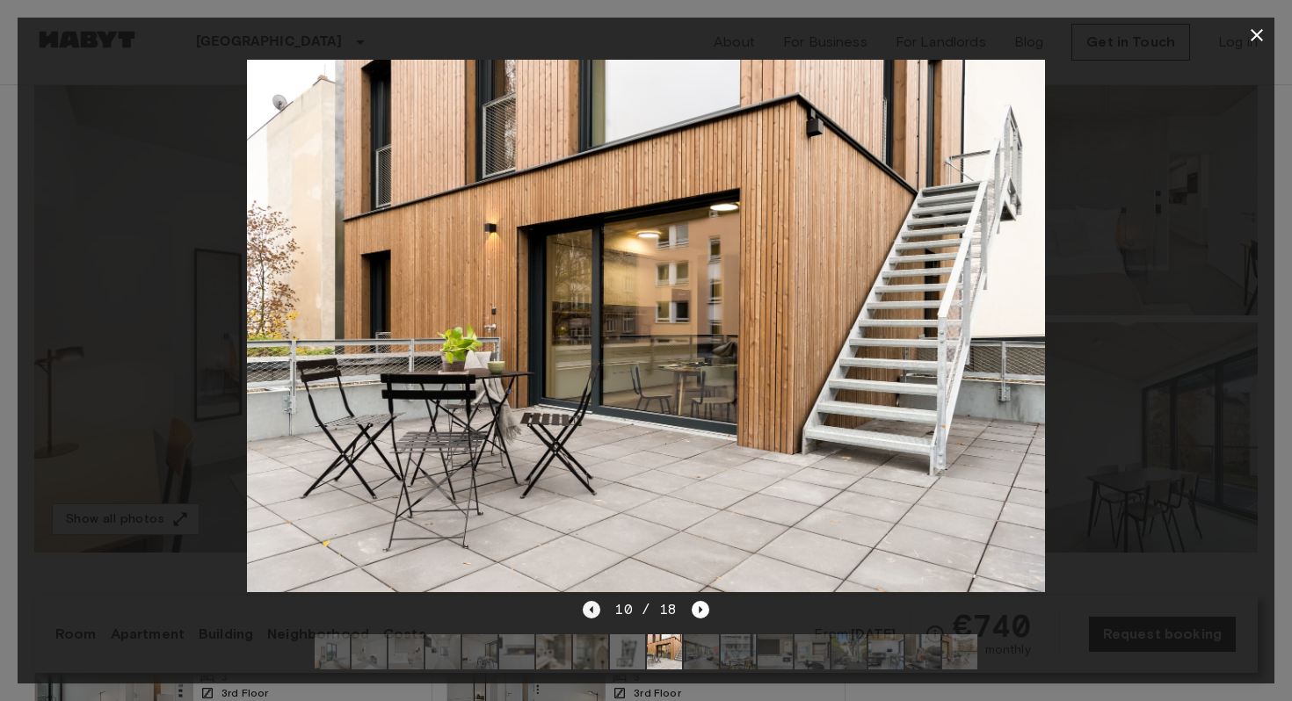
click at [591, 609] on icon "Previous image" at bounding box center [592, 609] width 4 height 7
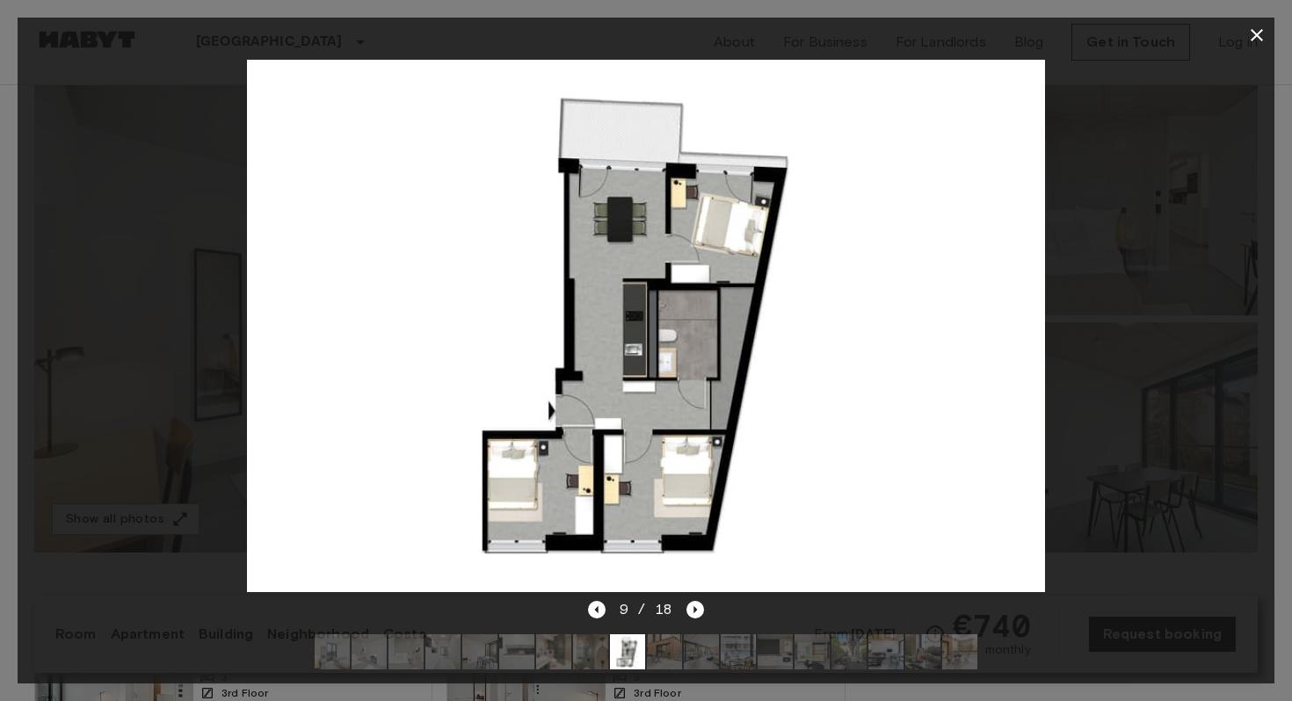
click at [1254, 42] on icon "button" at bounding box center [1256, 35] width 21 height 21
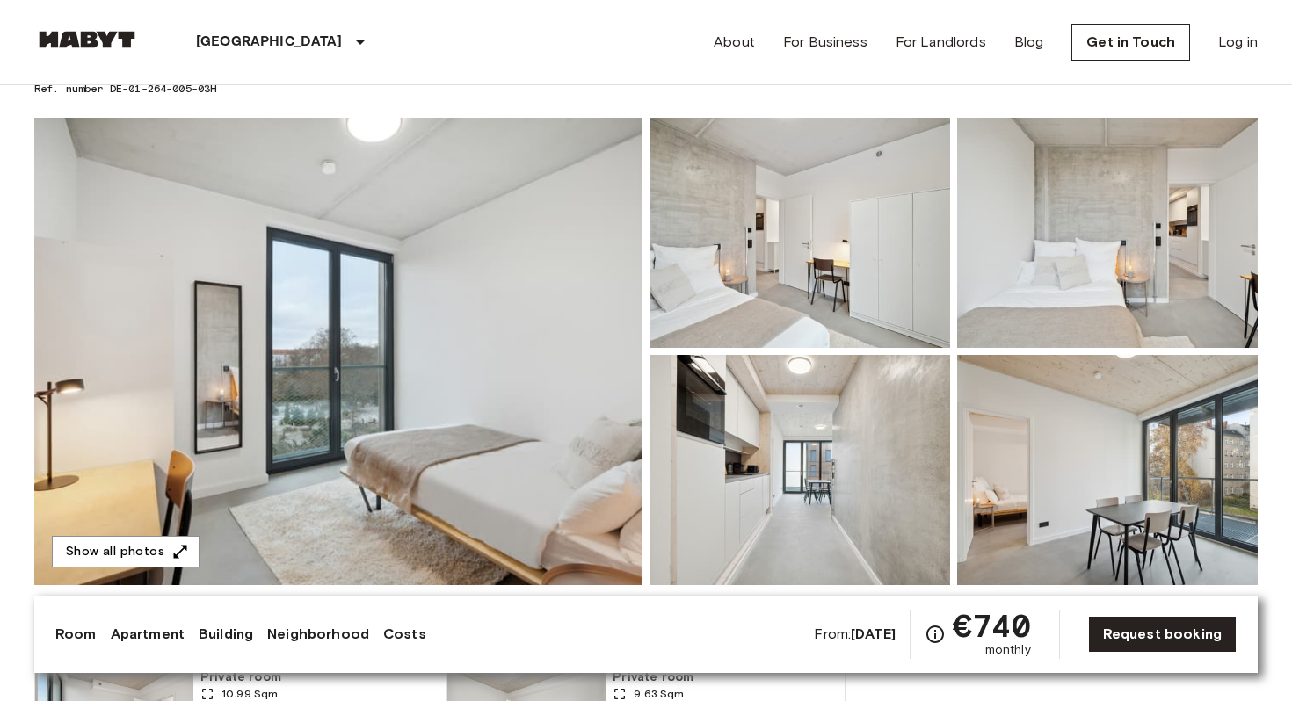
scroll to position [105, 0]
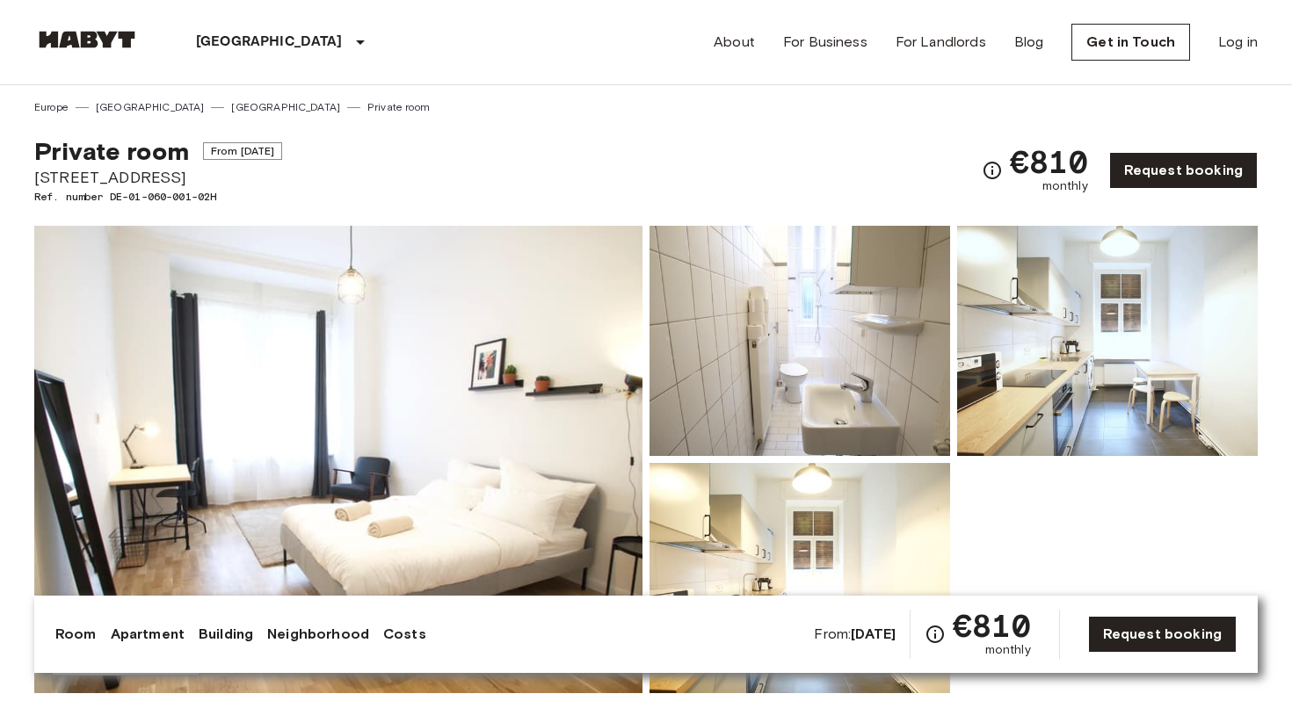
click at [349, 347] on img at bounding box center [338, 459] width 608 height 467
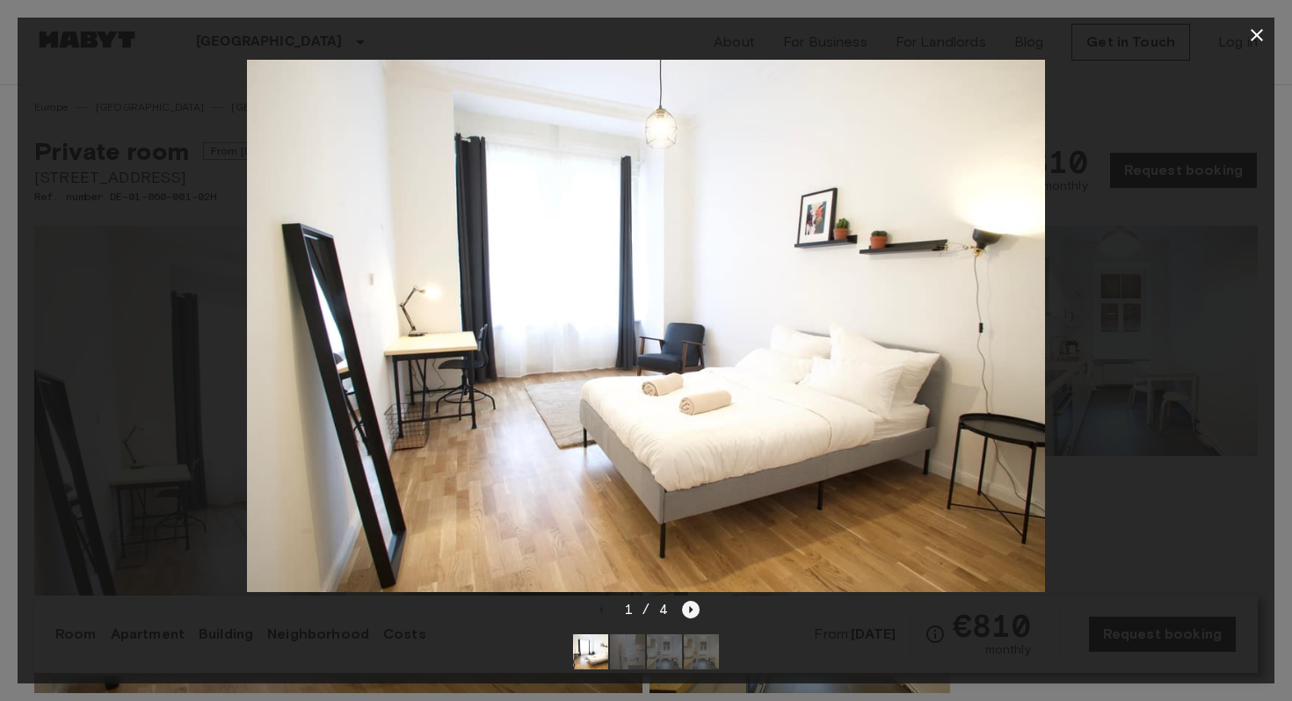
click at [690, 608] on icon "Next image" at bounding box center [692, 609] width 4 height 7
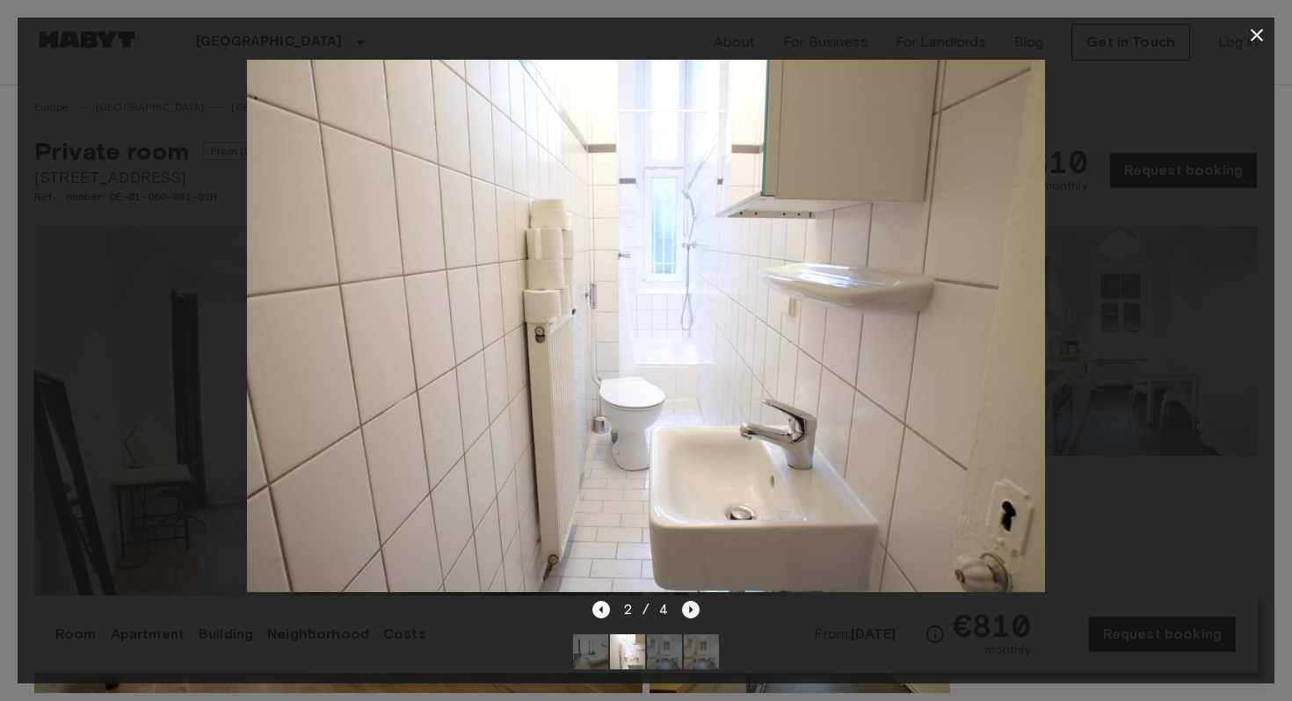
click at [690, 608] on icon "Next image" at bounding box center [692, 609] width 4 height 7
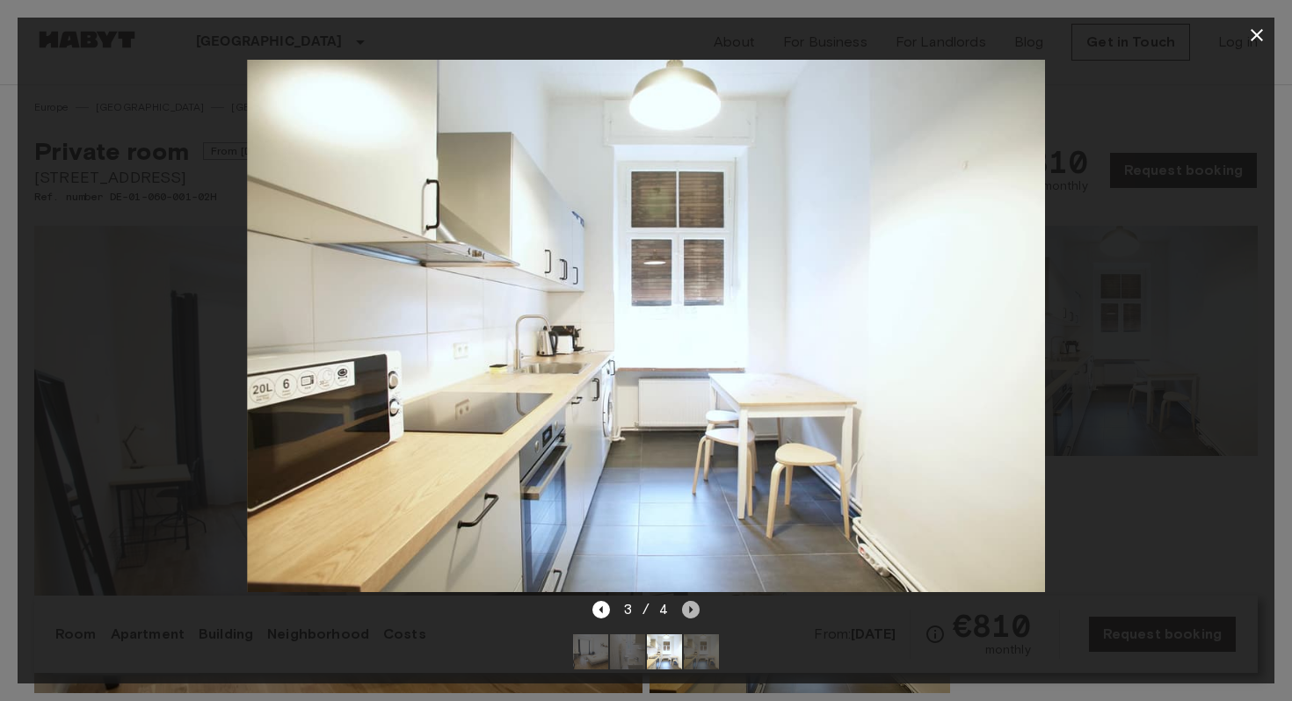
click at [690, 608] on icon "Next image" at bounding box center [692, 609] width 4 height 7
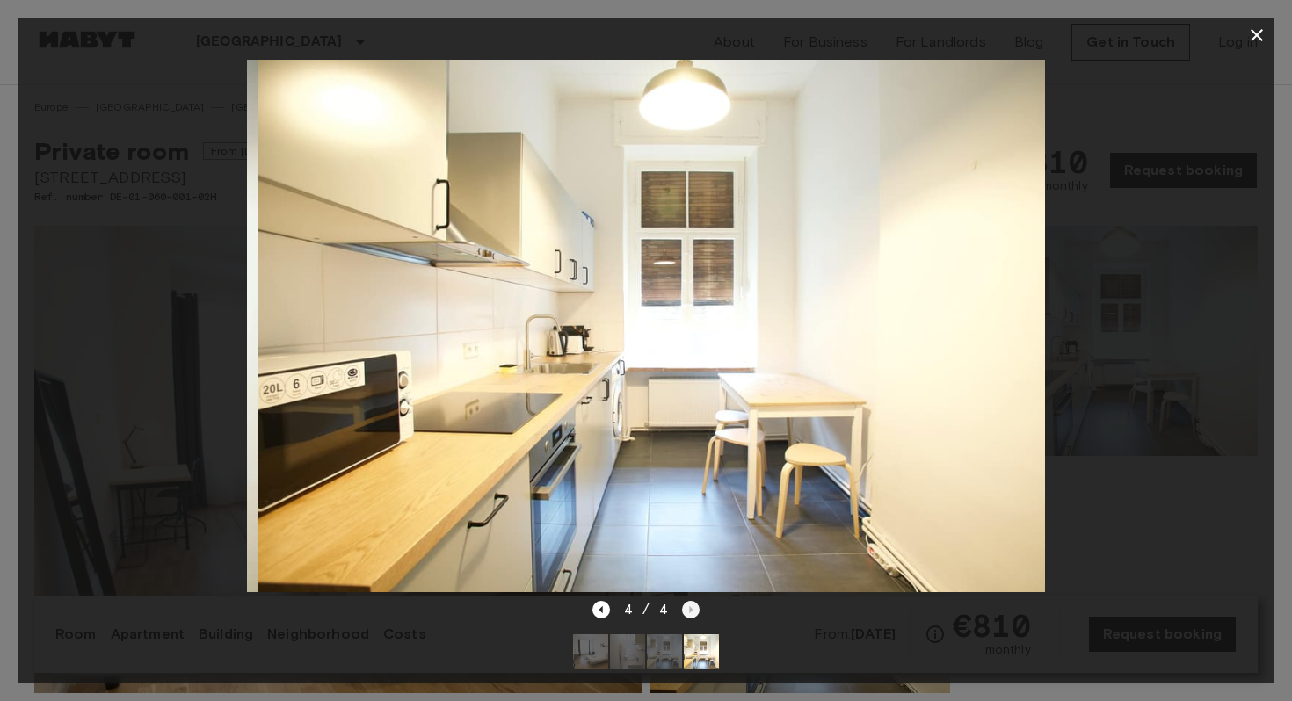
click at [689, 608] on div "4 / 4" at bounding box center [646, 609] width 108 height 21
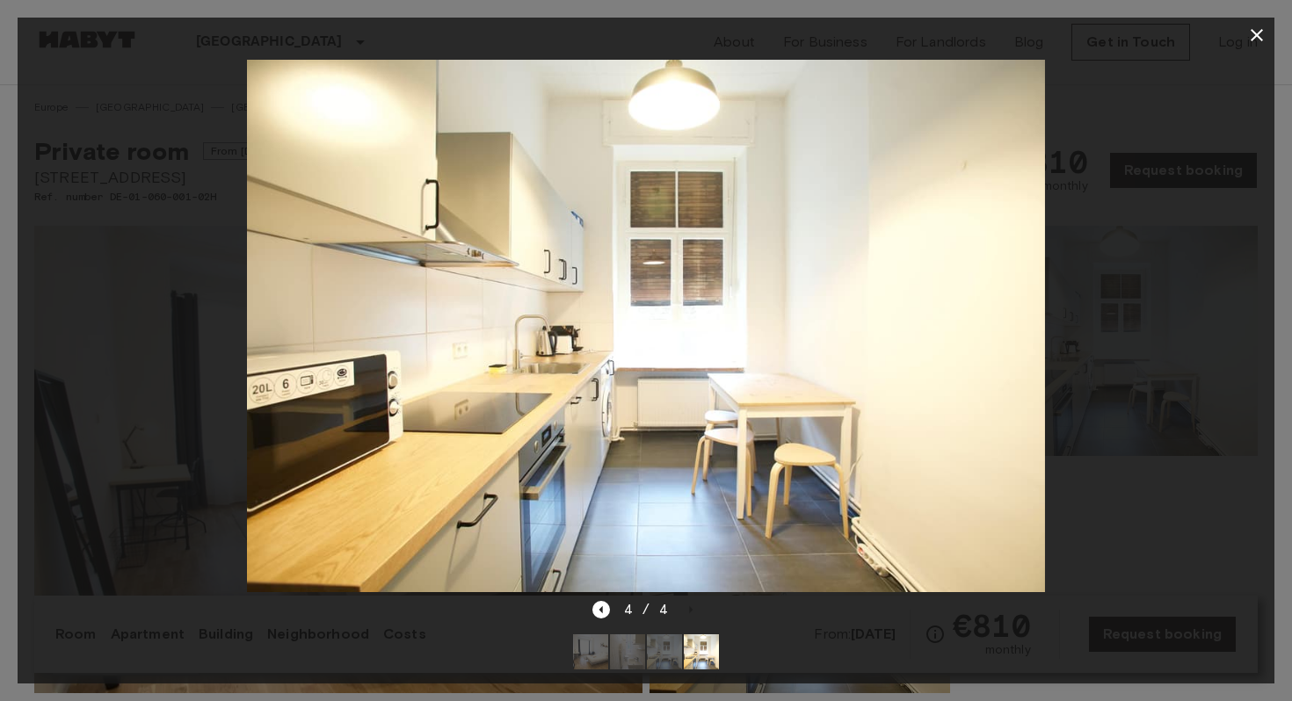
click at [1260, 36] on icon "button" at bounding box center [1256, 35] width 21 height 21
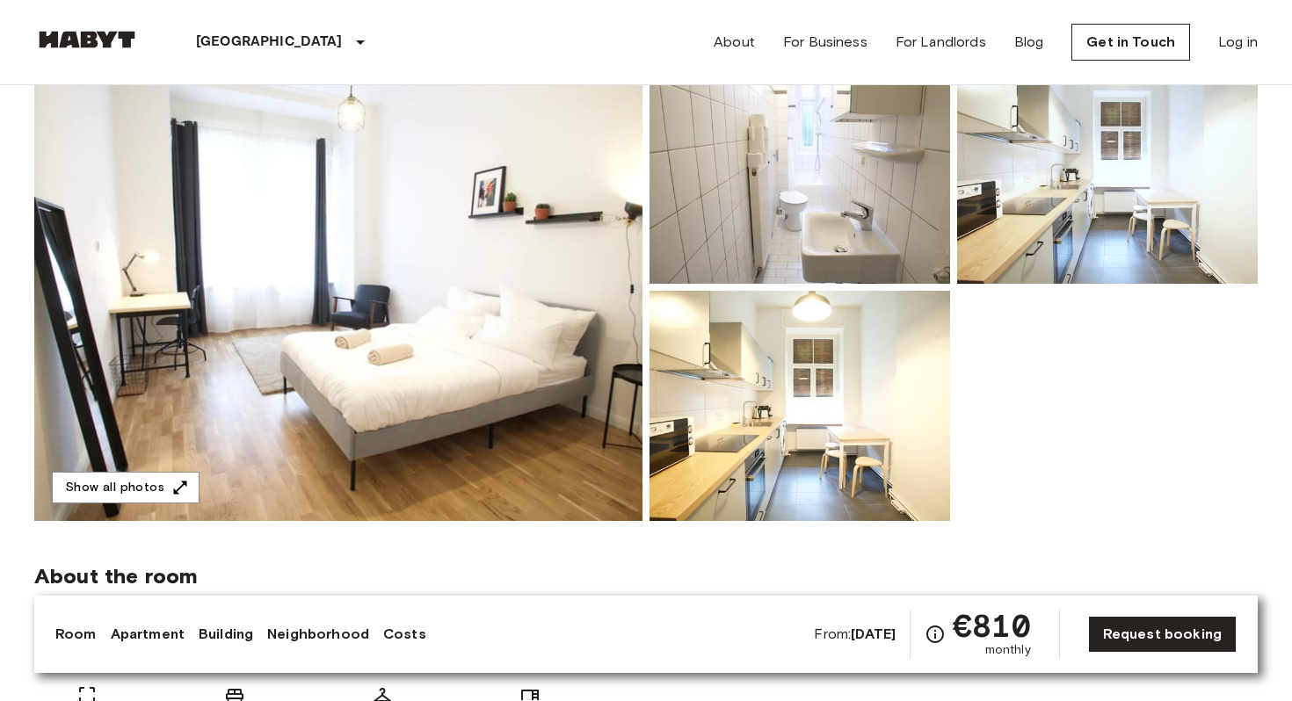
scroll to position [176, 0]
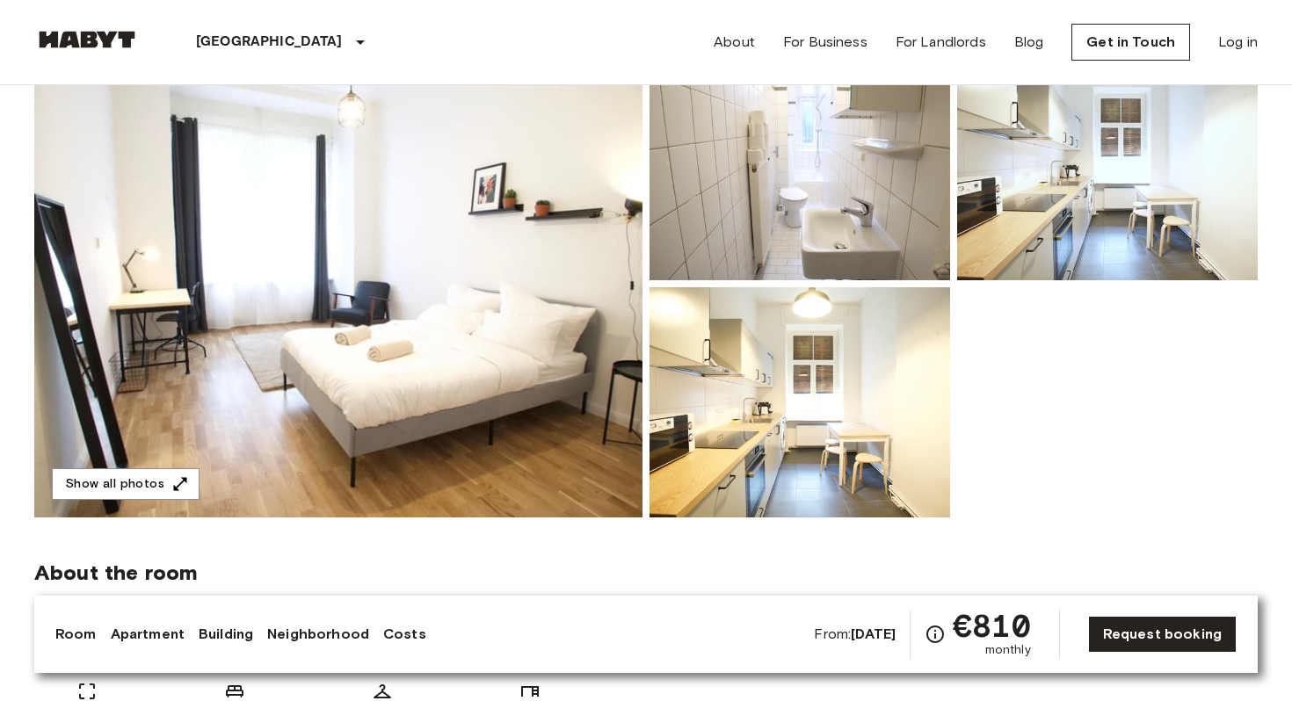
click at [471, 270] on img at bounding box center [338, 283] width 608 height 467
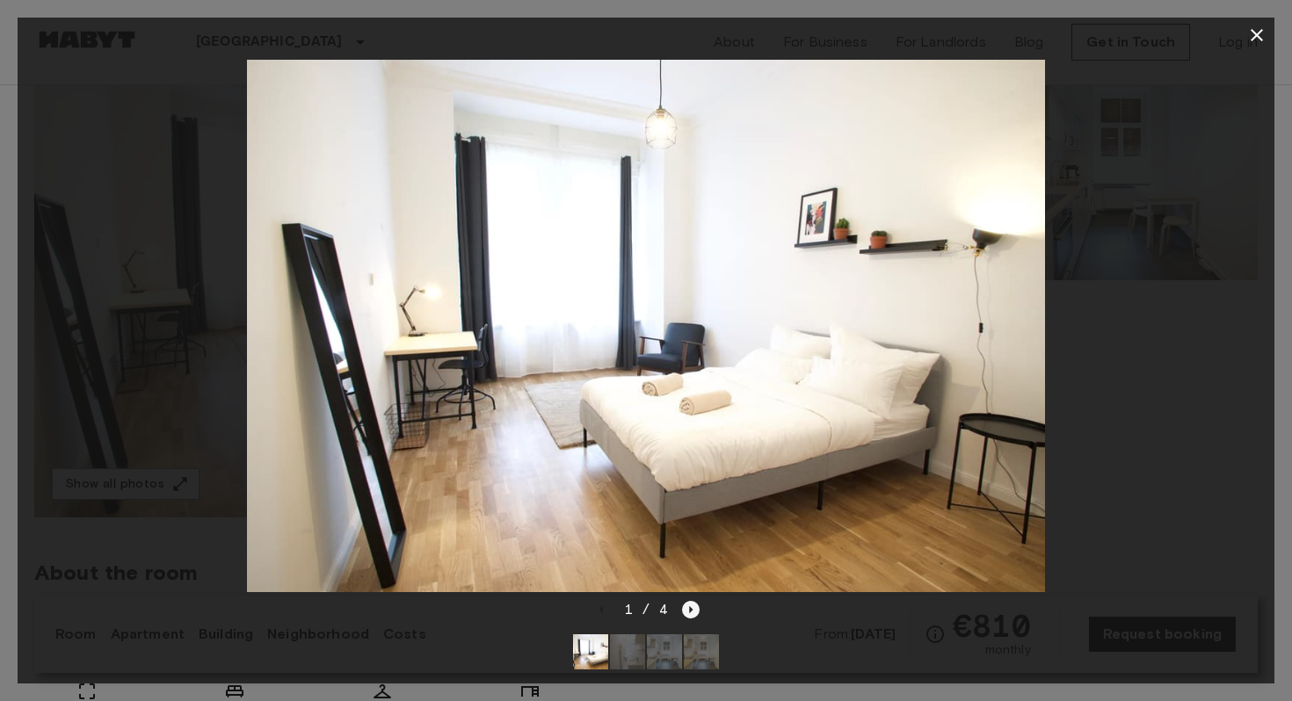
click at [684, 603] on icon "Next image" at bounding box center [691, 610] width 18 height 18
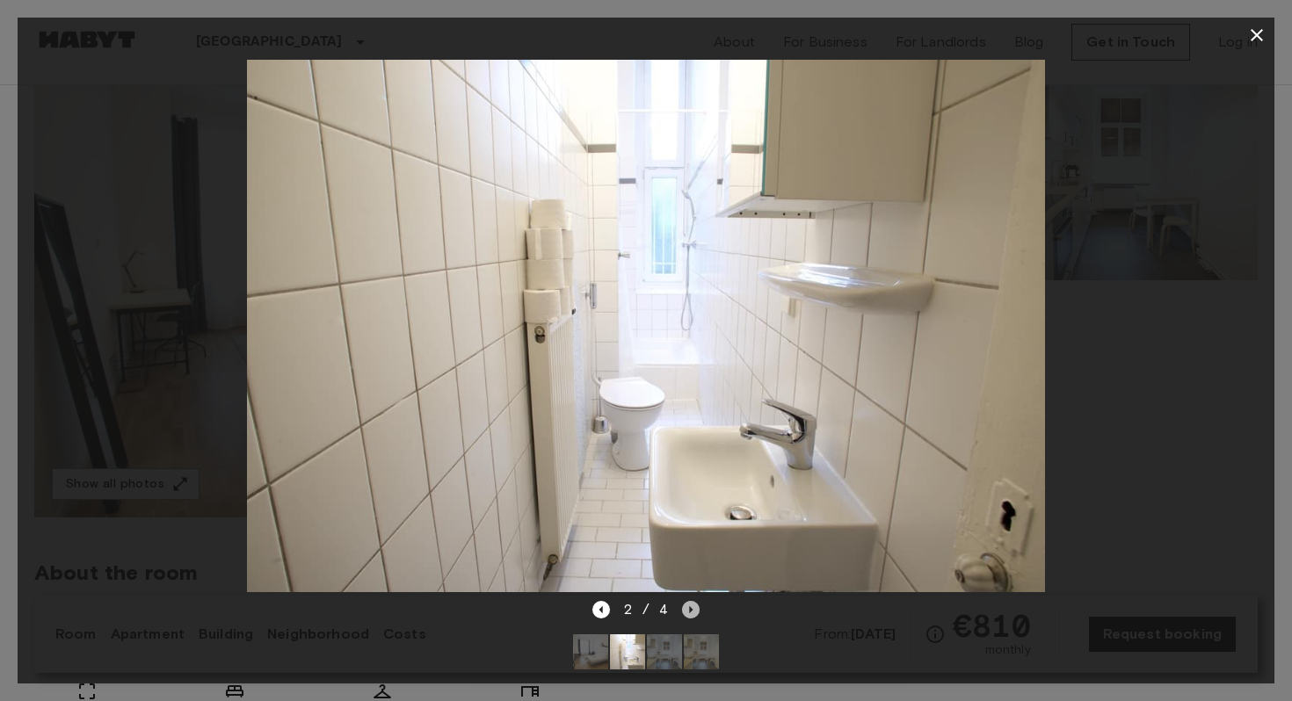
click at [684, 603] on icon "Next image" at bounding box center [691, 610] width 18 height 18
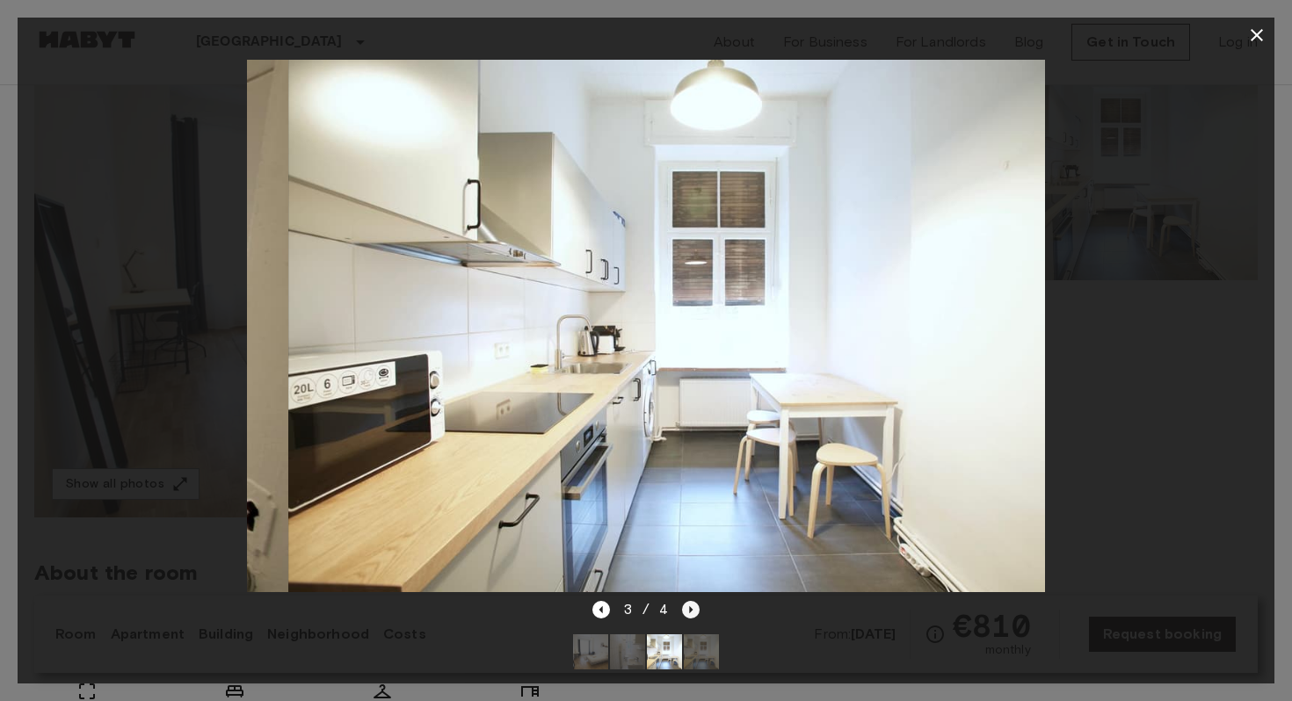
click at [684, 603] on icon "Next image" at bounding box center [691, 610] width 18 height 18
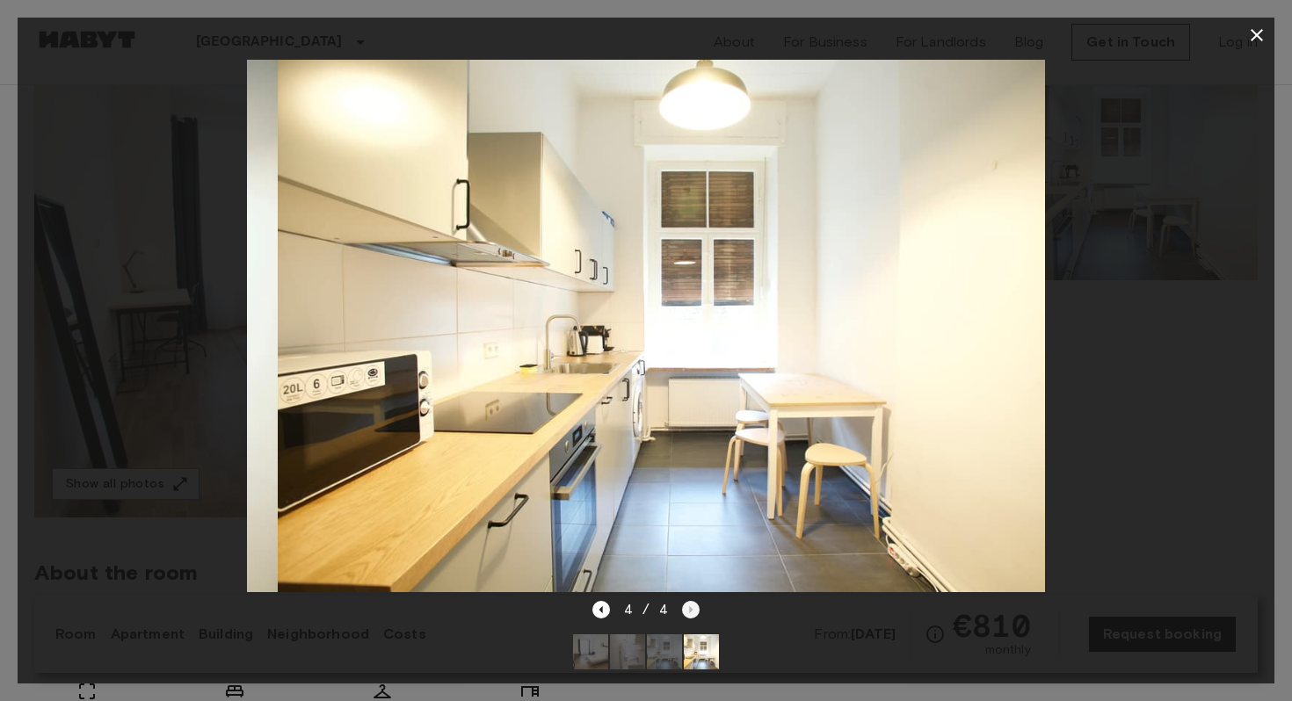
click at [684, 603] on div "4 / 4" at bounding box center [646, 609] width 108 height 21
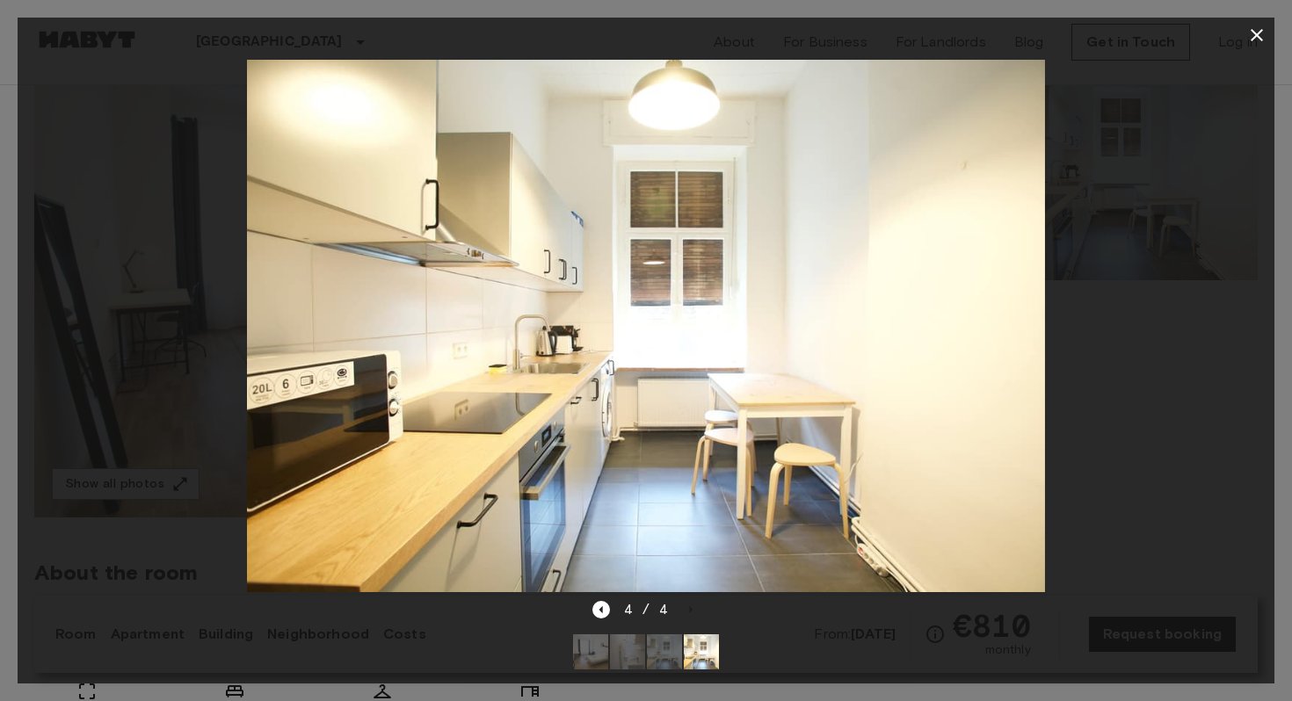
click at [1267, 32] on button "button" at bounding box center [1256, 35] width 35 height 35
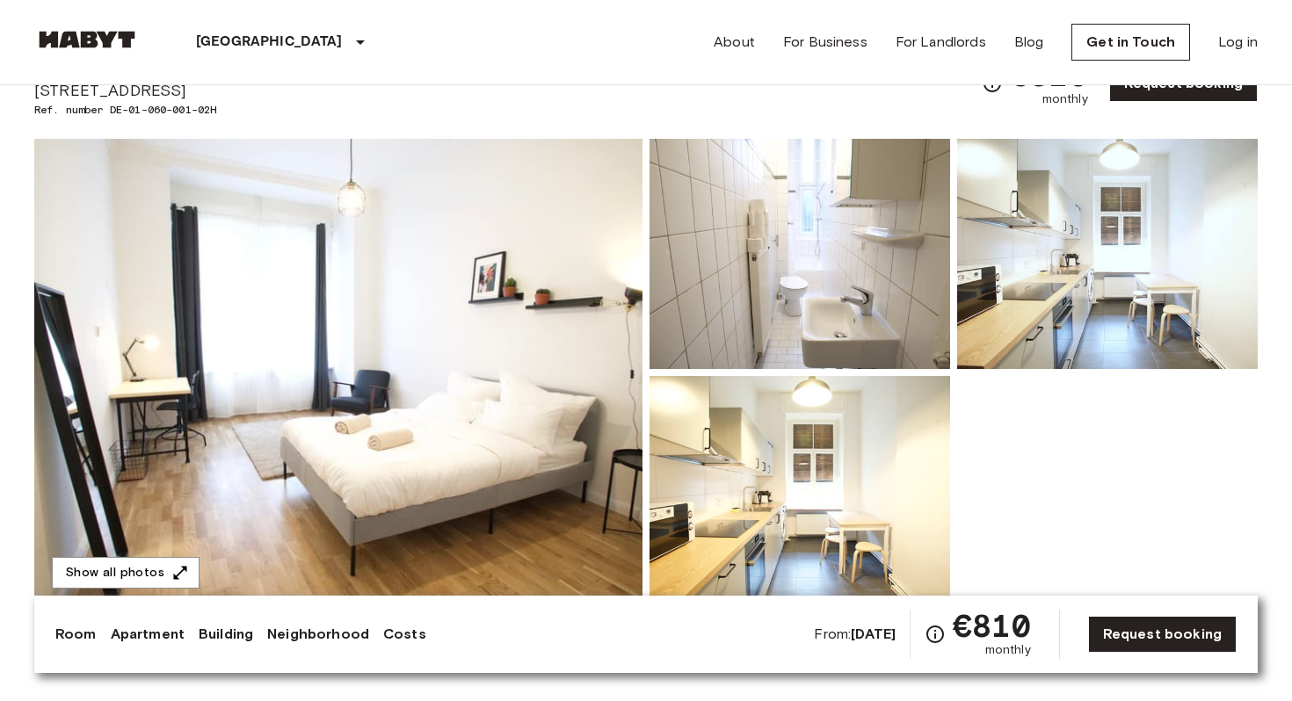
scroll to position [96, 0]
